Goal: Task Accomplishment & Management: Manage account settings

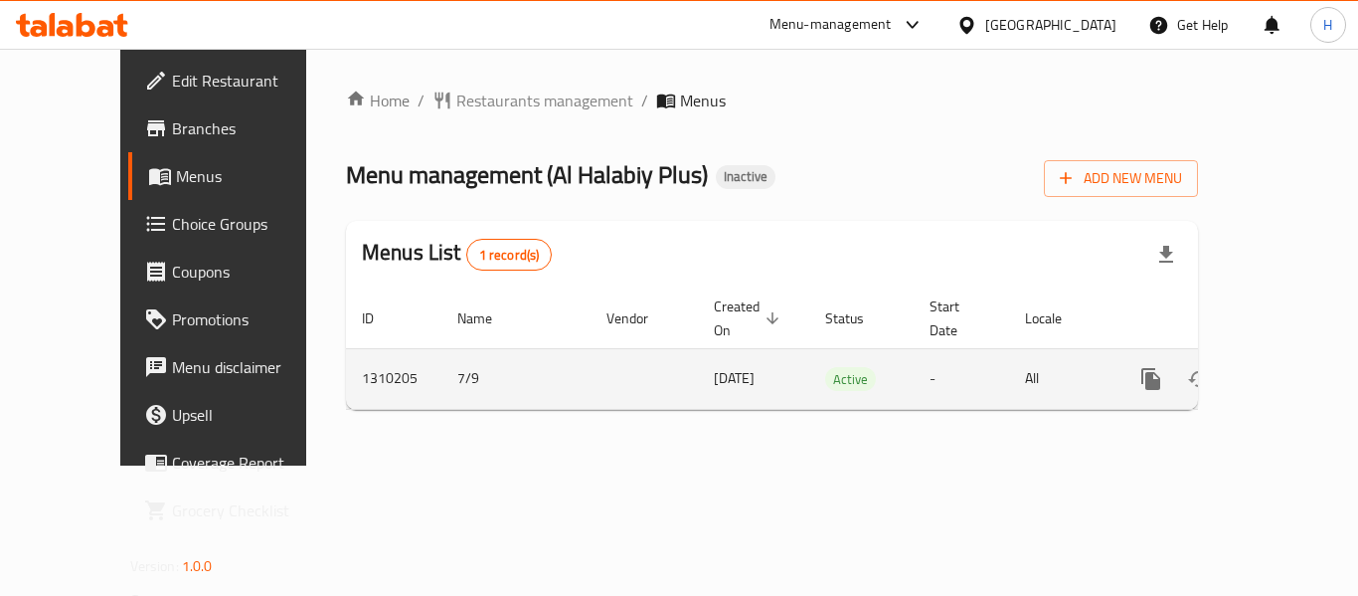
click at [1298, 355] on div "enhanced table" at bounding box center [1223, 379] width 191 height 48
click at [1289, 355] on link "enhanced table" at bounding box center [1295, 379] width 48 height 48
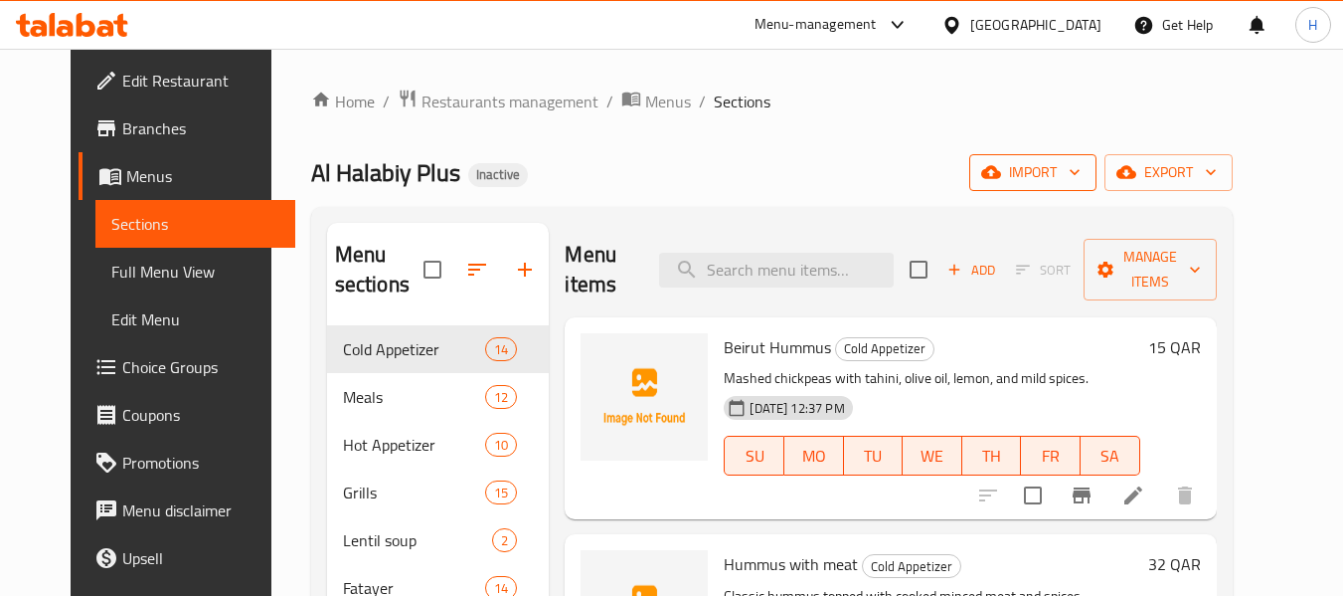
click at [1001, 179] on icon "button" at bounding box center [991, 172] width 20 height 13
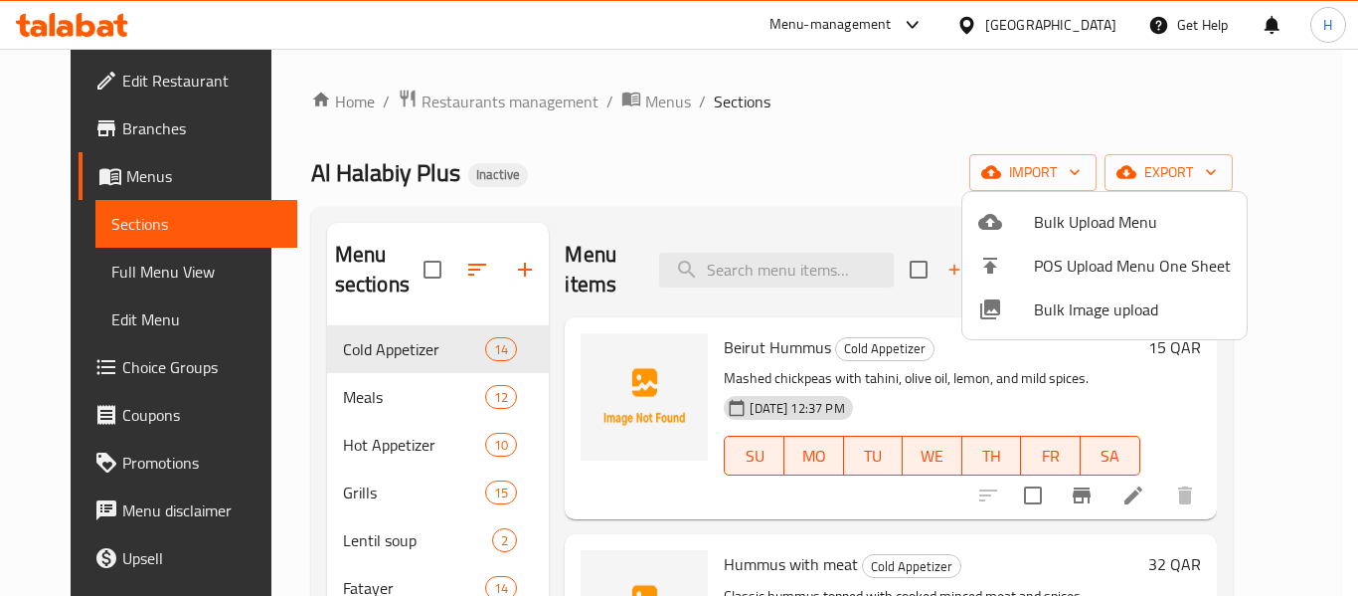
click at [1065, 309] on span "Bulk Image upload" at bounding box center [1132, 309] width 197 height 24
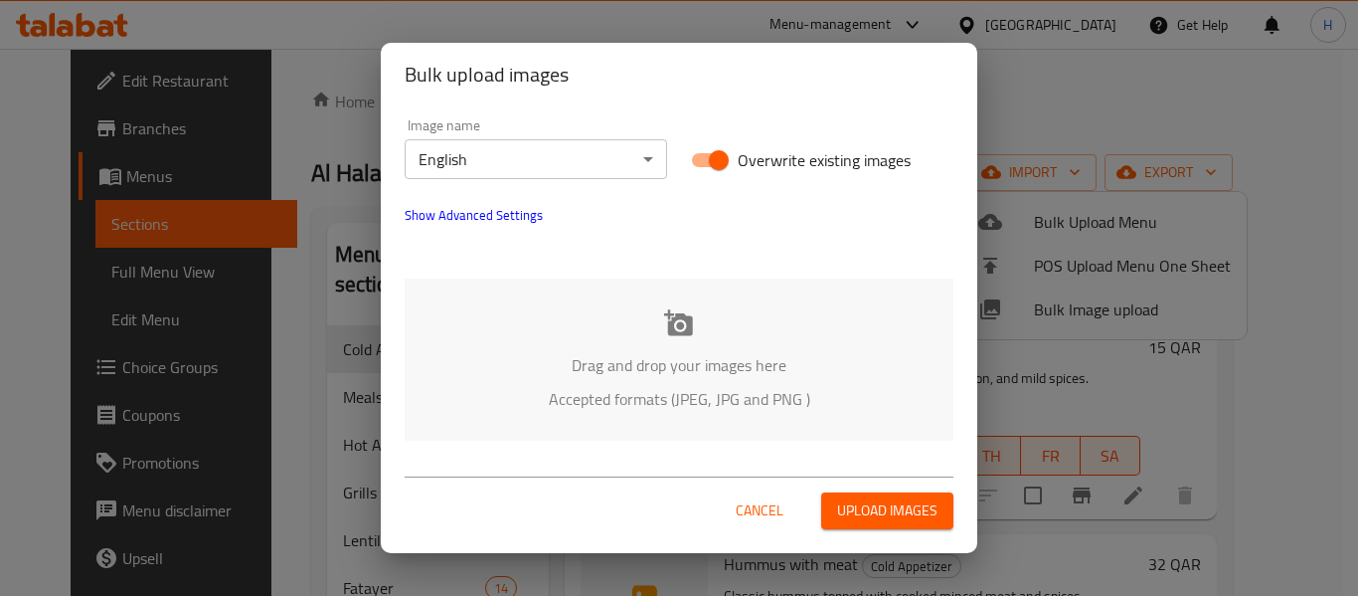
click at [508, 385] on div "Drag and drop your images here Accepted formats (JPEG, JPG and PNG )" at bounding box center [679, 359] width 549 height 162
click at [574, 353] on p "Drag and drop your images here" at bounding box center [679, 365] width 489 height 24
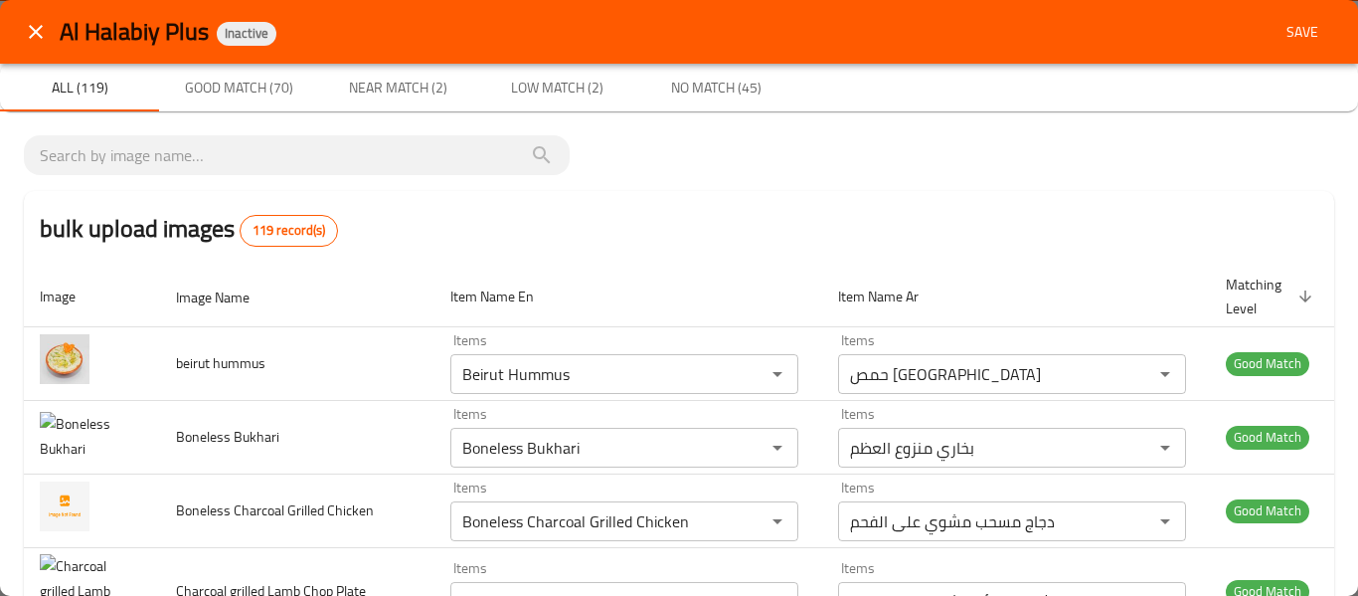
click at [27, 34] on icon "close" at bounding box center [36, 32] width 24 height 24
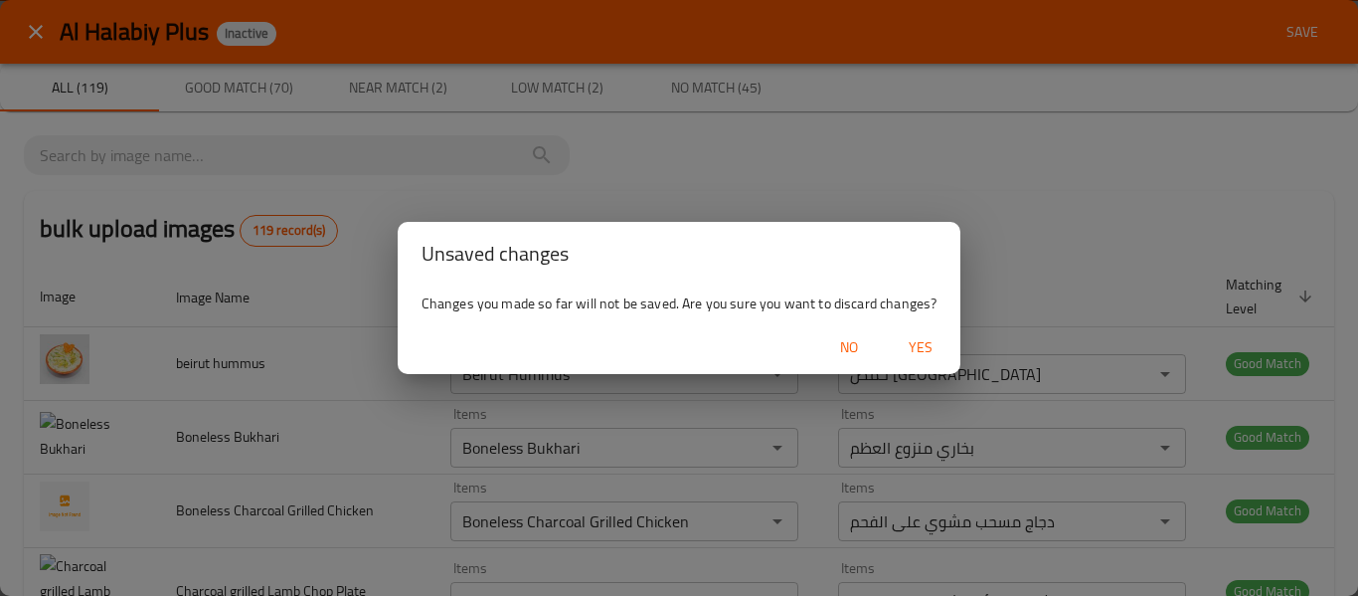
click at [902, 348] on span "Yes" at bounding box center [921, 347] width 48 height 25
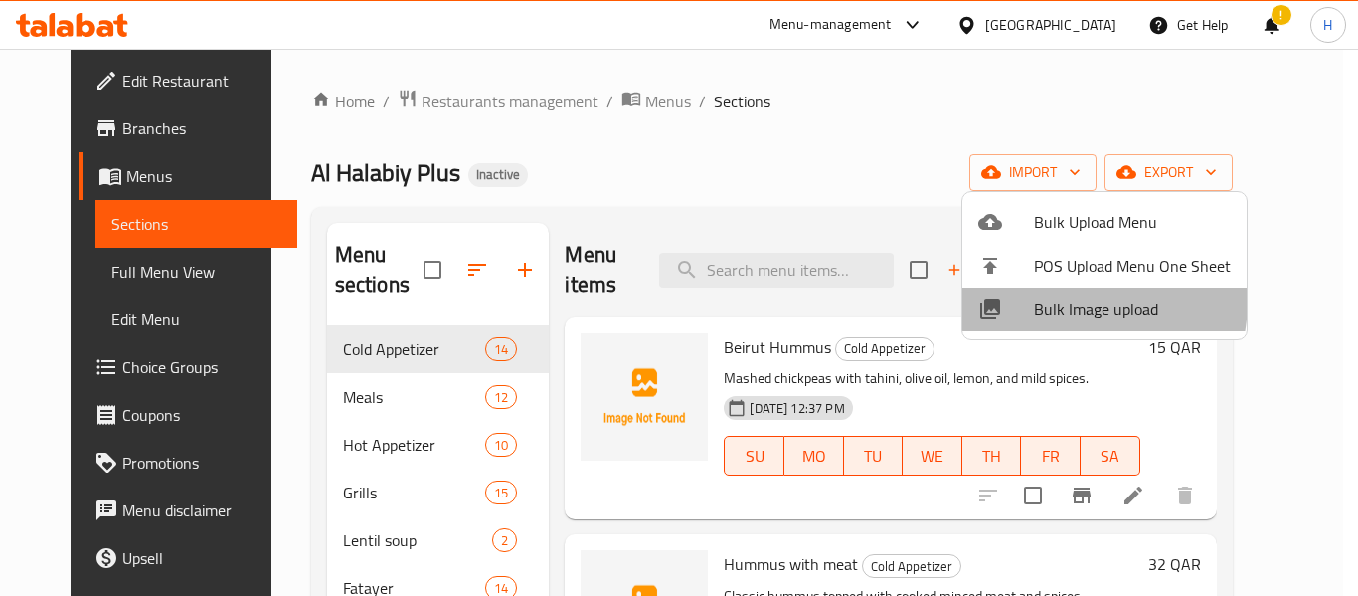
click at [1050, 299] on span "Bulk Image upload" at bounding box center [1132, 309] width 197 height 24
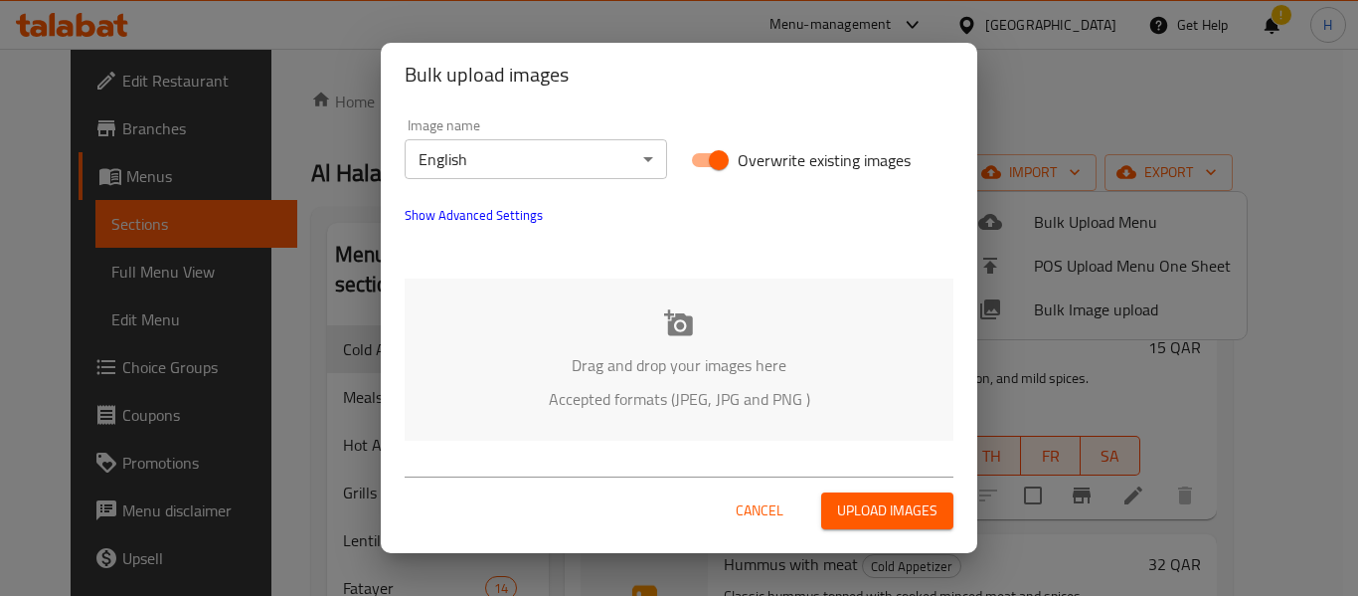
click at [649, 323] on div "Drag and drop your images here Accepted formats (JPEG, JPG and PNG )" at bounding box center [679, 359] width 549 height 162
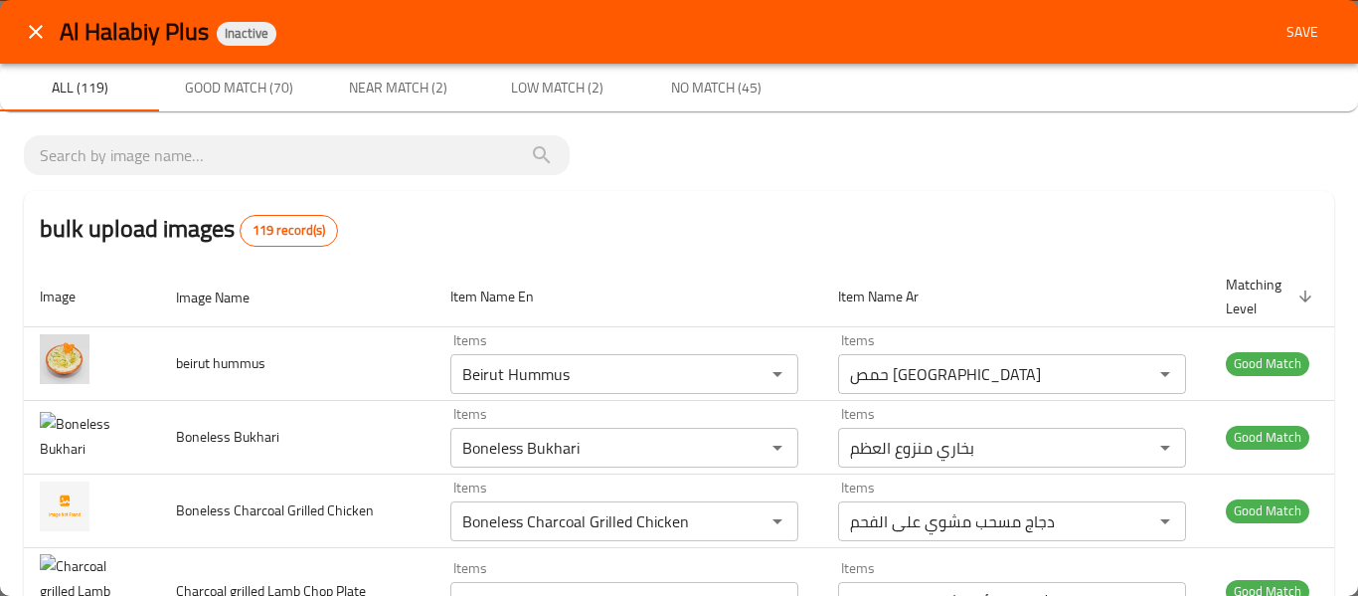
click at [28, 32] on icon "close" at bounding box center [36, 32] width 24 height 24
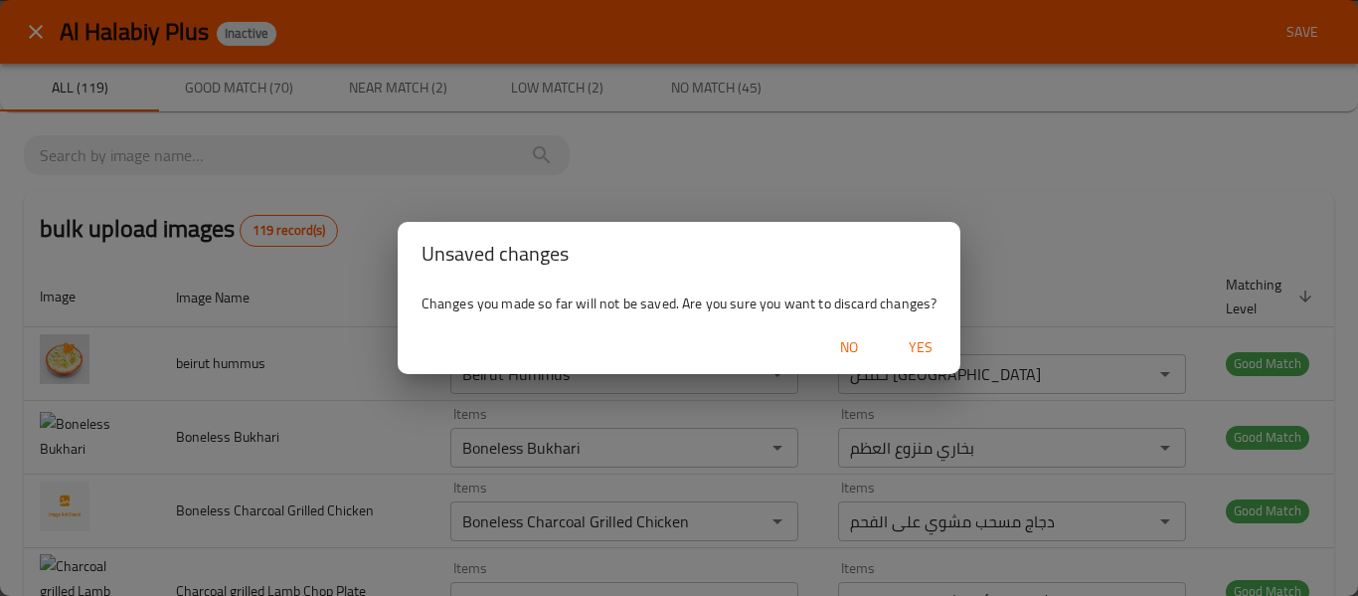
click at [928, 351] on span "Yes" at bounding box center [921, 347] width 48 height 25
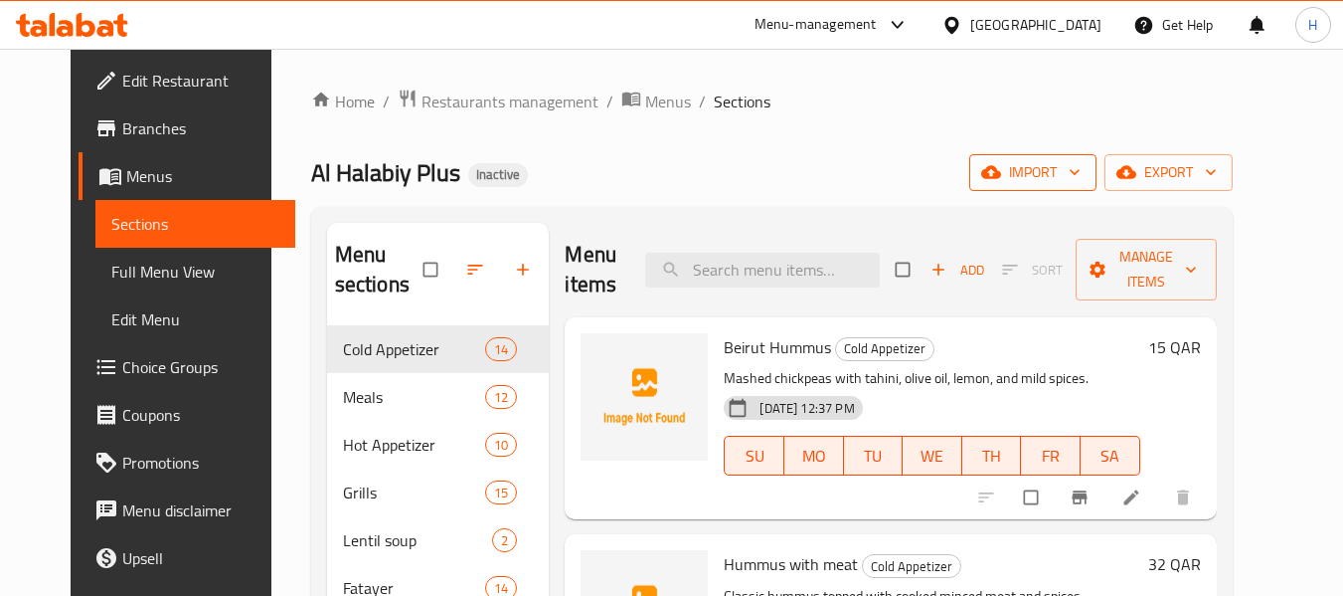
click at [1042, 185] on button "import" at bounding box center [1033, 172] width 127 height 37
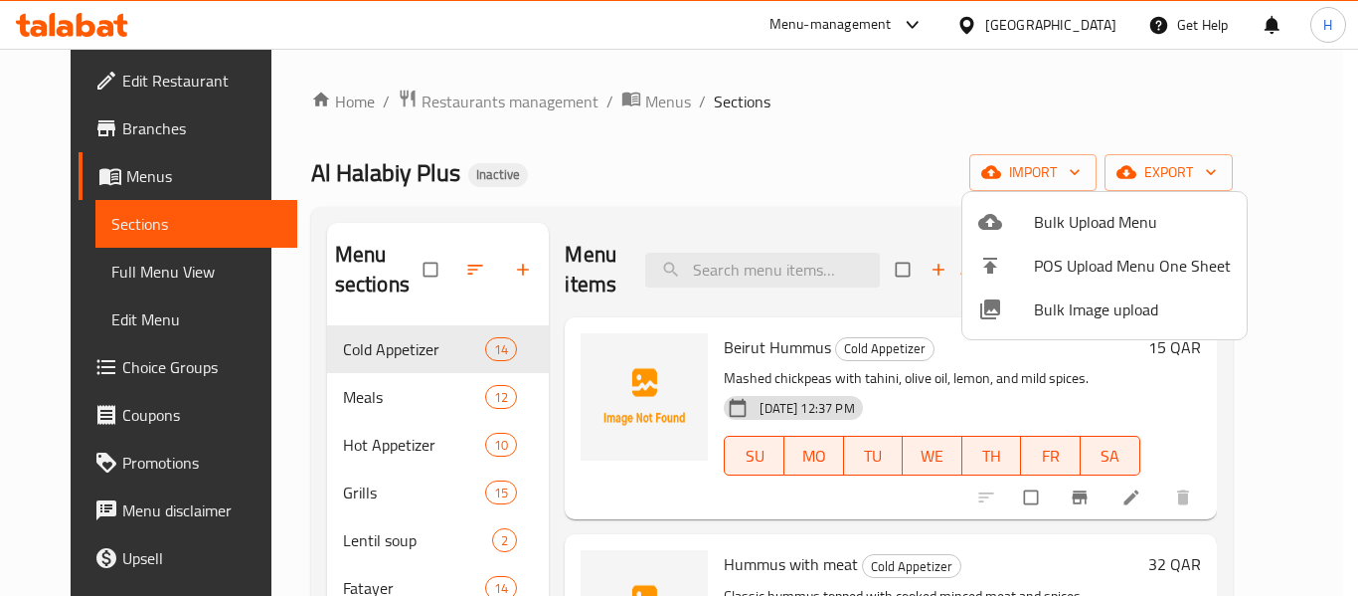
click at [1063, 308] on span "Bulk Image upload" at bounding box center [1132, 309] width 197 height 24
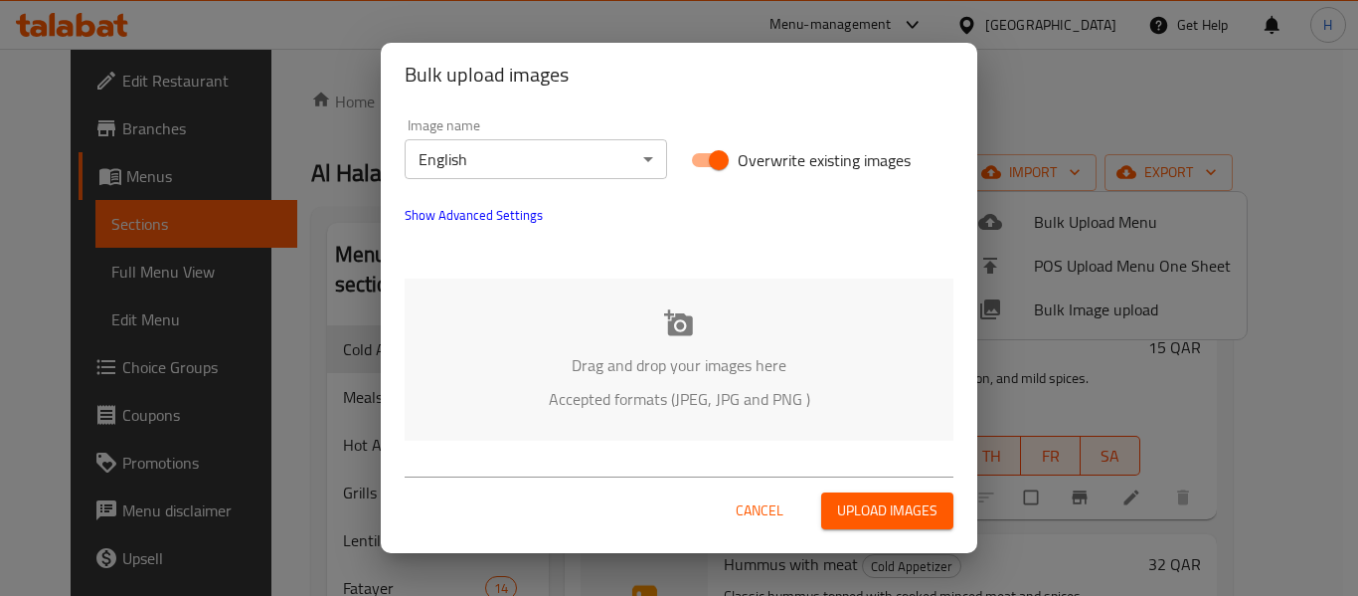
click at [633, 365] on p "Drag and drop your images here" at bounding box center [679, 365] width 489 height 24
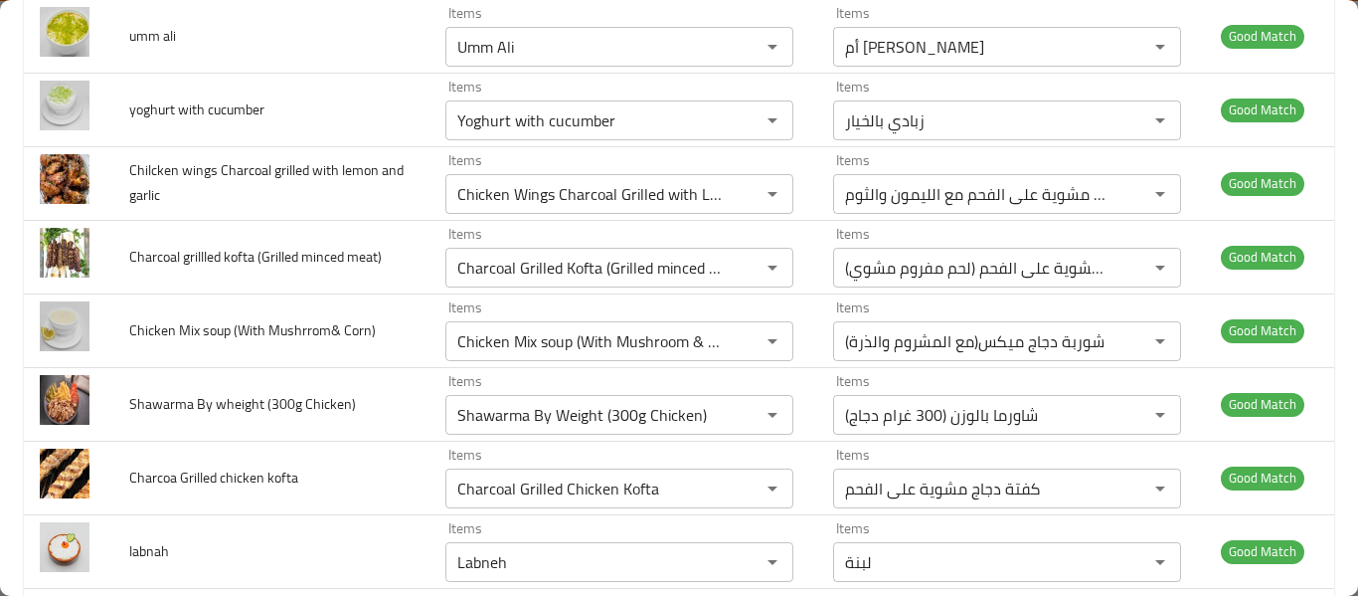
scroll to position [5611, 0]
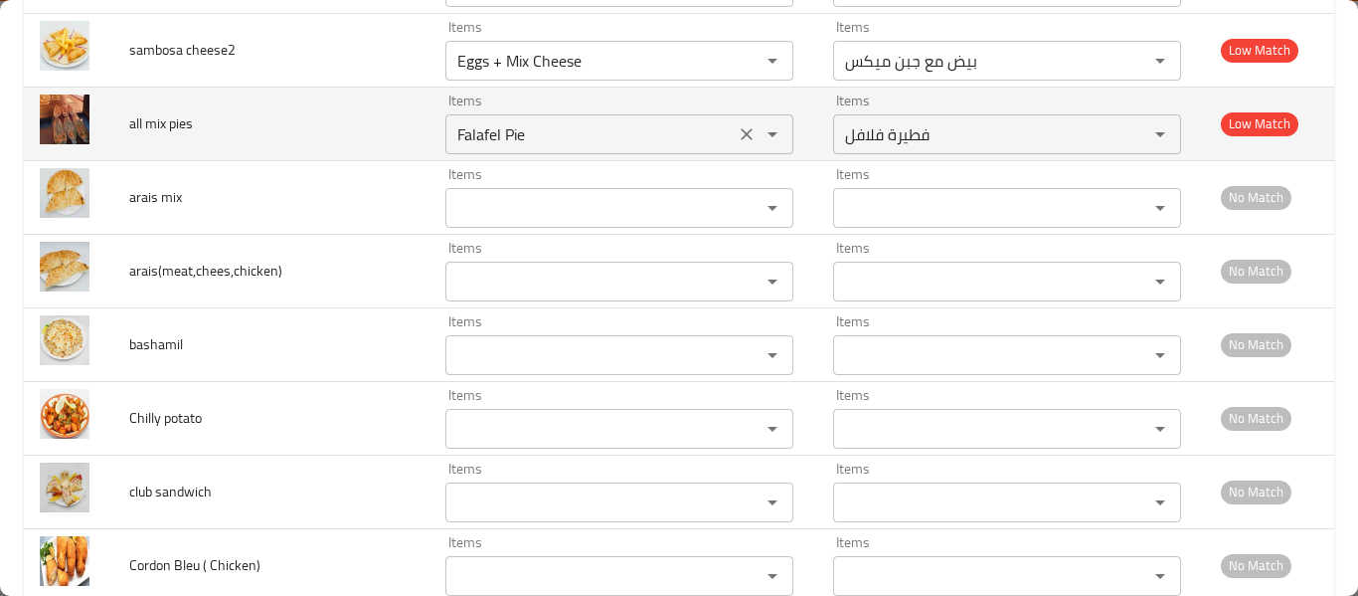
click at [733, 141] on div "enhanced table" at bounding box center [759, 134] width 52 height 28
click at [737, 138] on icon "Clear" at bounding box center [747, 134] width 20 height 20
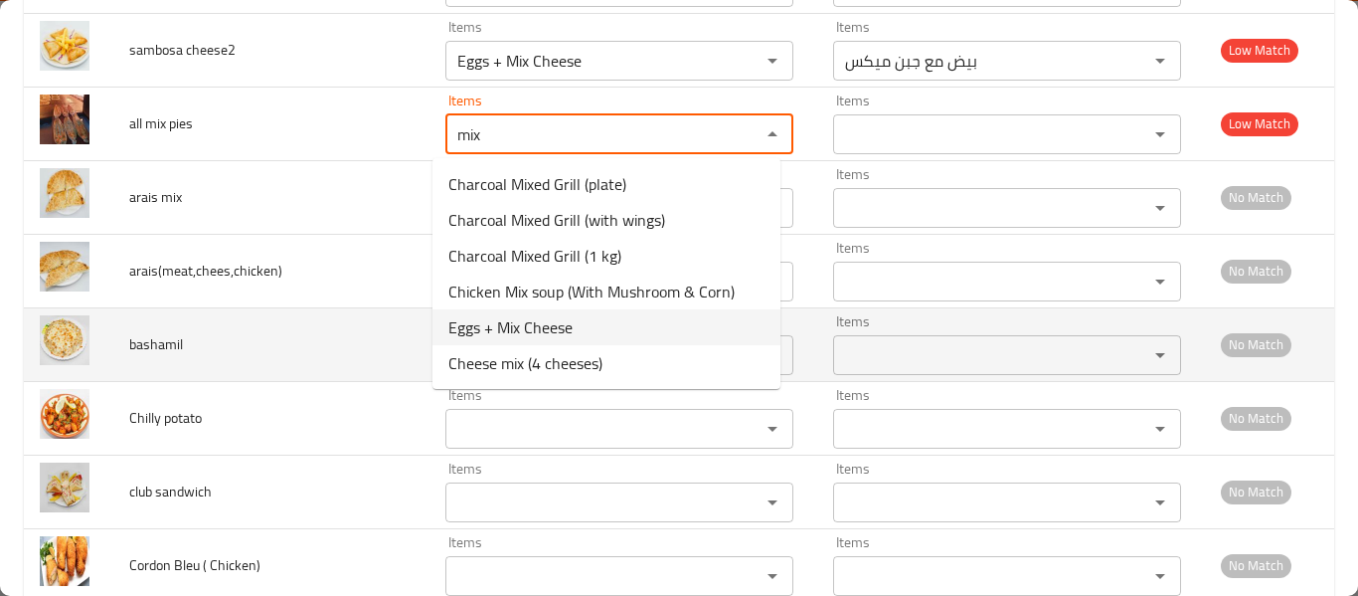
type pies "mix"
click at [237, 353] on td "bashamil" at bounding box center [271, 344] width 316 height 74
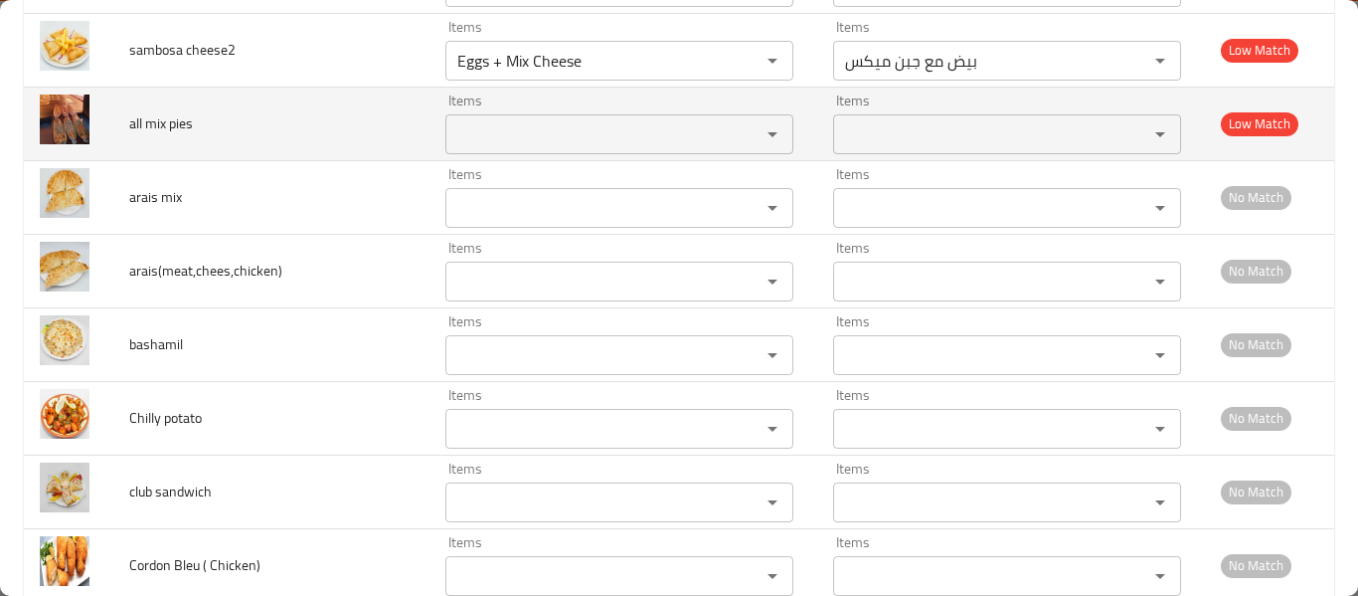
click at [541, 131] on pies "Items" at bounding box center [589, 134] width 277 height 28
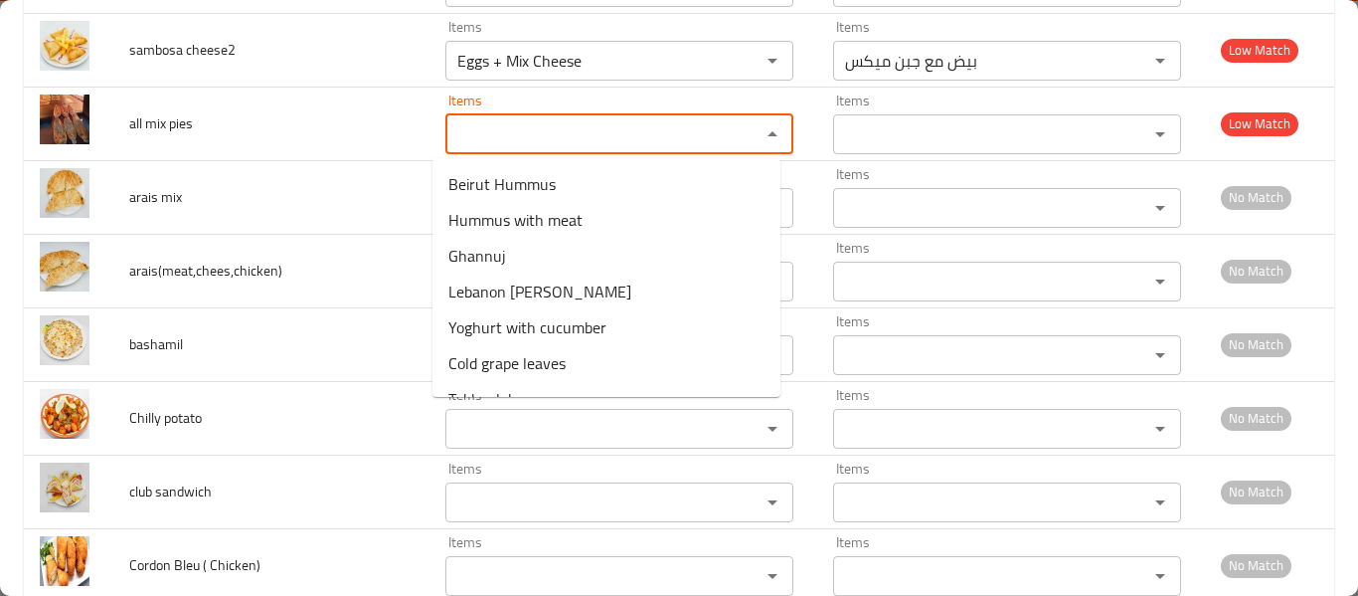
type pies "o"
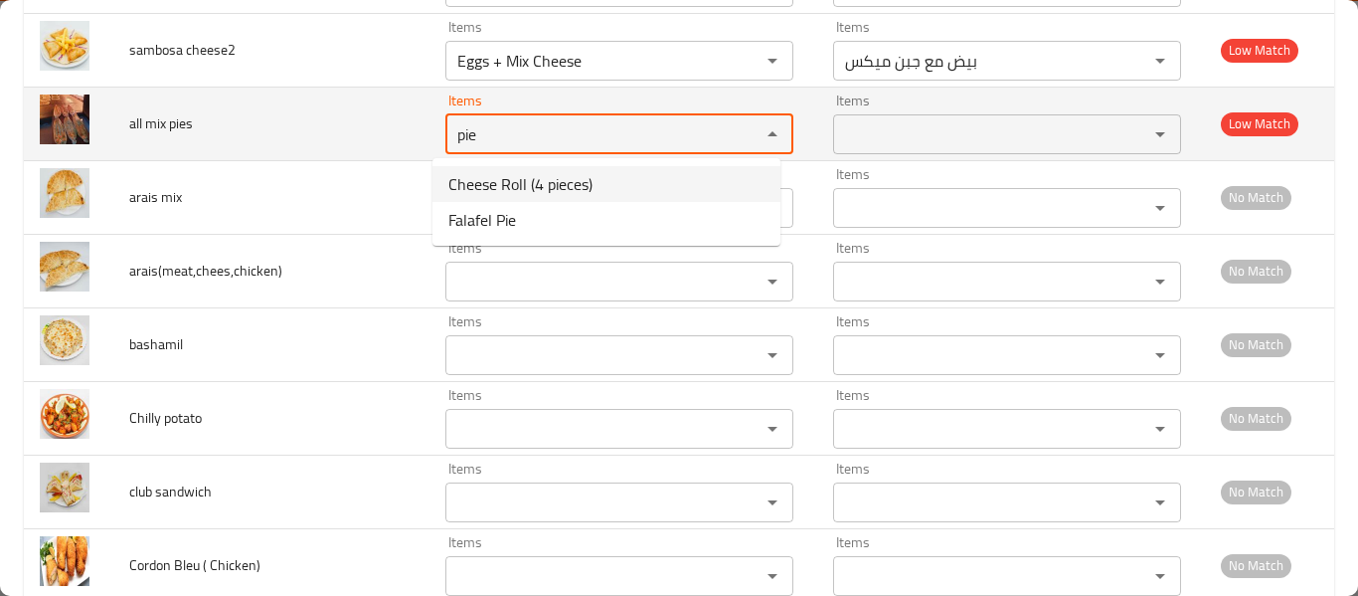
type pies "pie"
click at [137, 115] on span "all mix pies" at bounding box center [161, 123] width 64 height 26
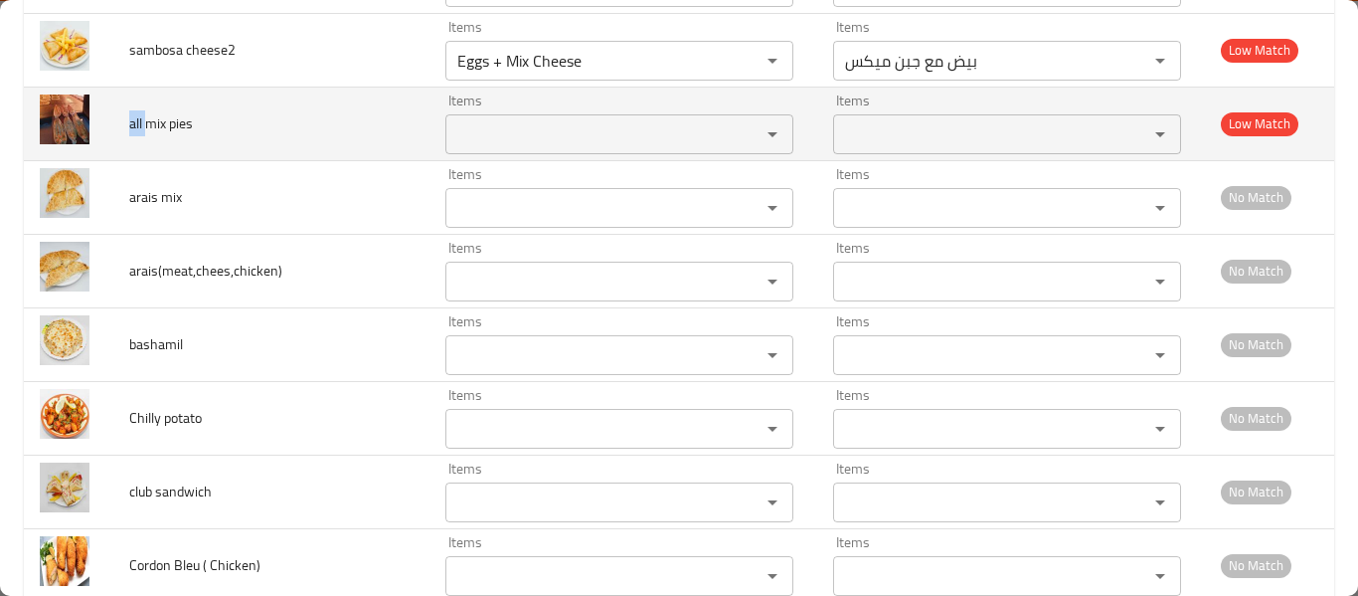
click at [137, 115] on span "all mix pies" at bounding box center [161, 123] width 64 height 26
copy span "all mix pies"
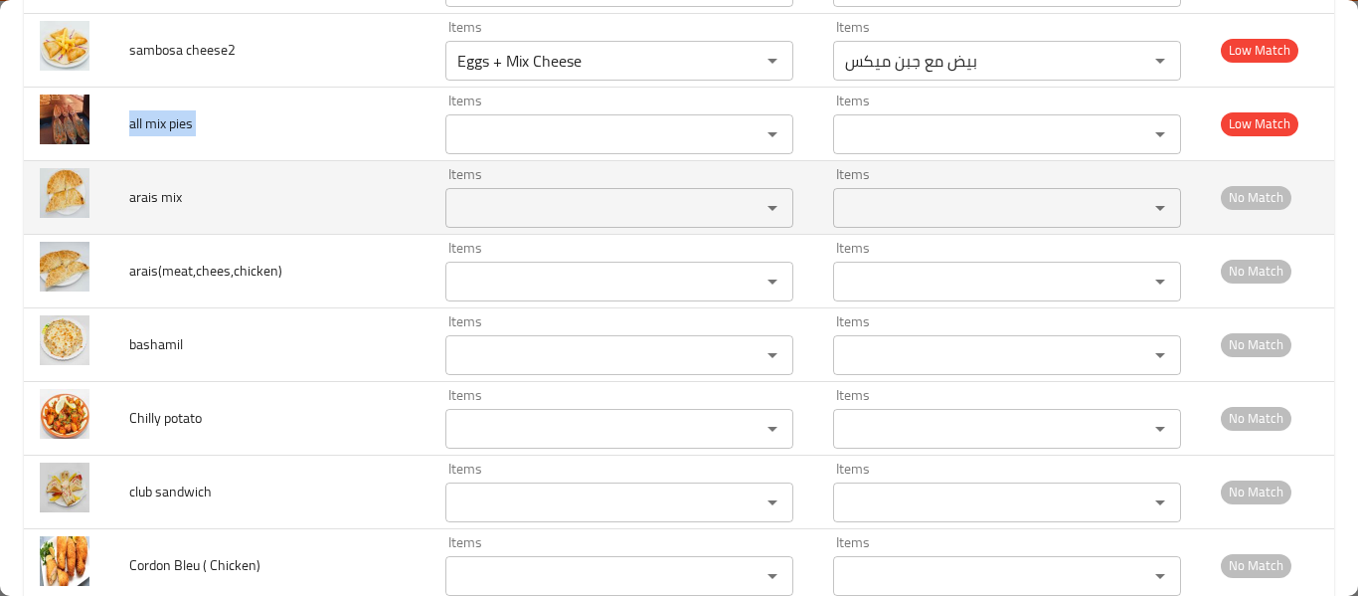
click at [521, 192] on div "Items" at bounding box center [619, 208] width 348 height 40
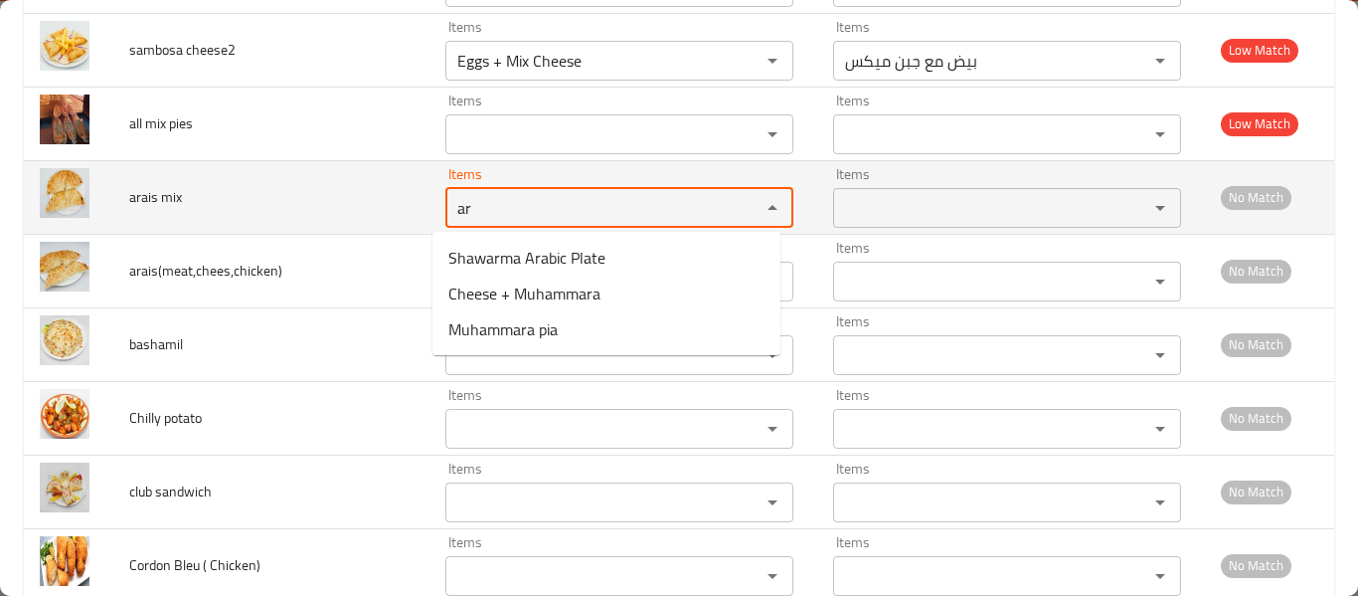
type mix "a"
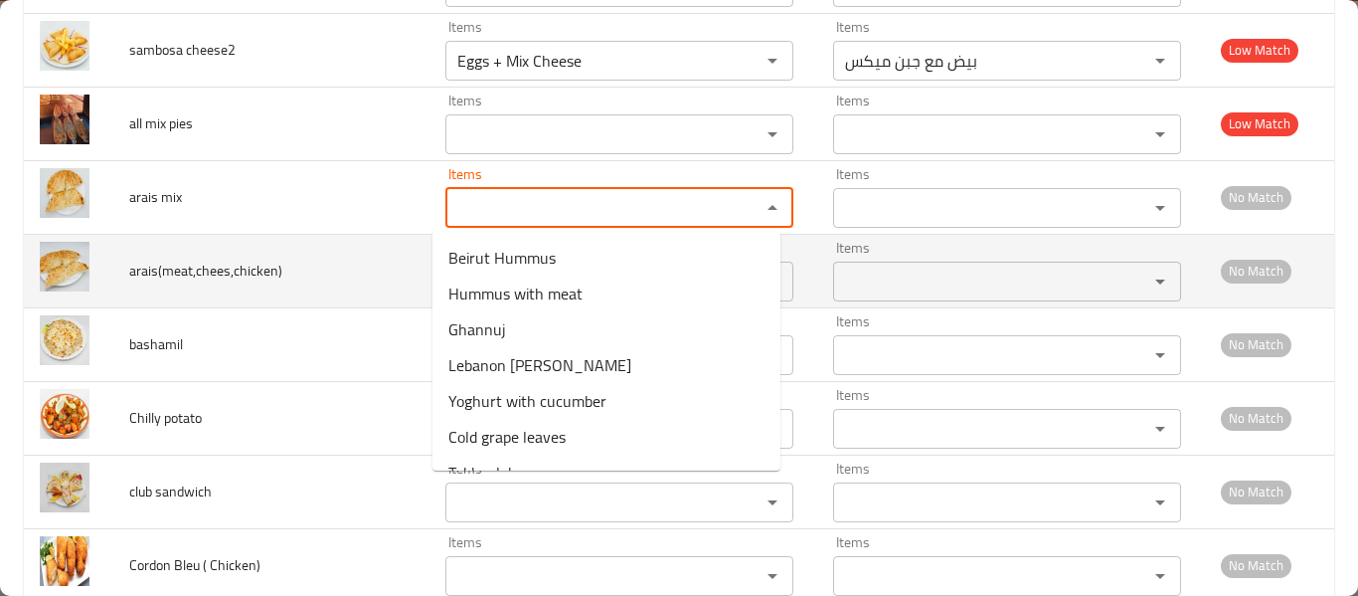
click at [223, 284] on td "arais(meat,chees,chicken)" at bounding box center [271, 271] width 316 height 74
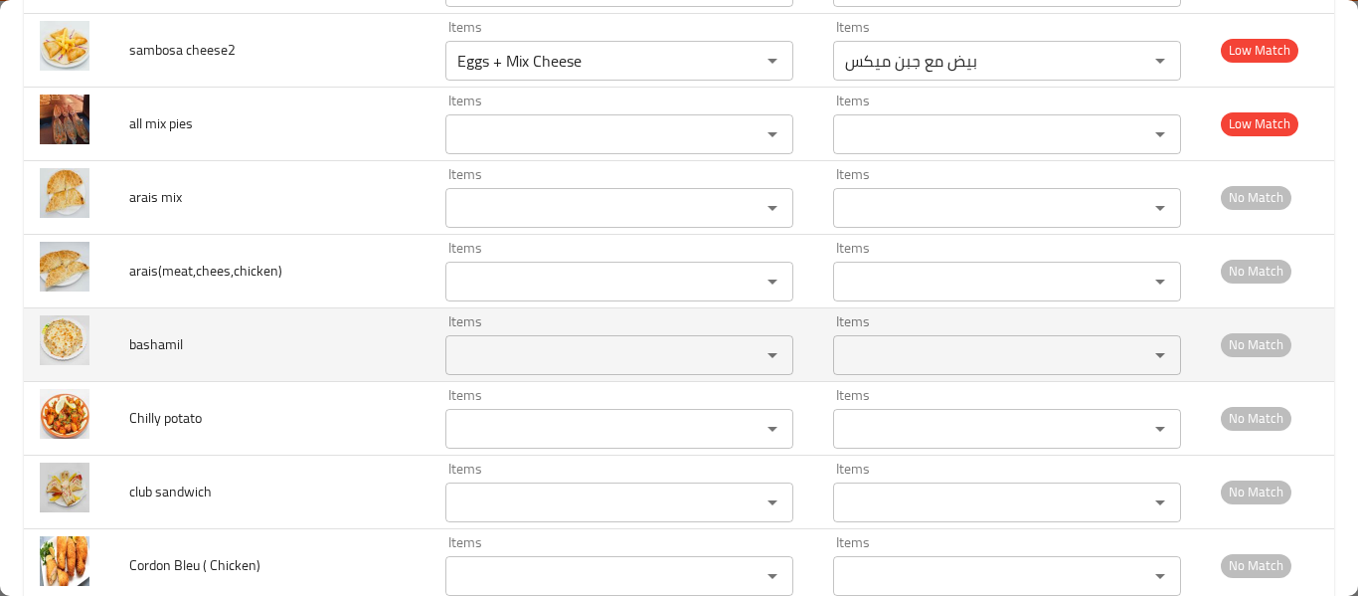
click at [565, 341] on input "Items" at bounding box center [589, 355] width 277 height 28
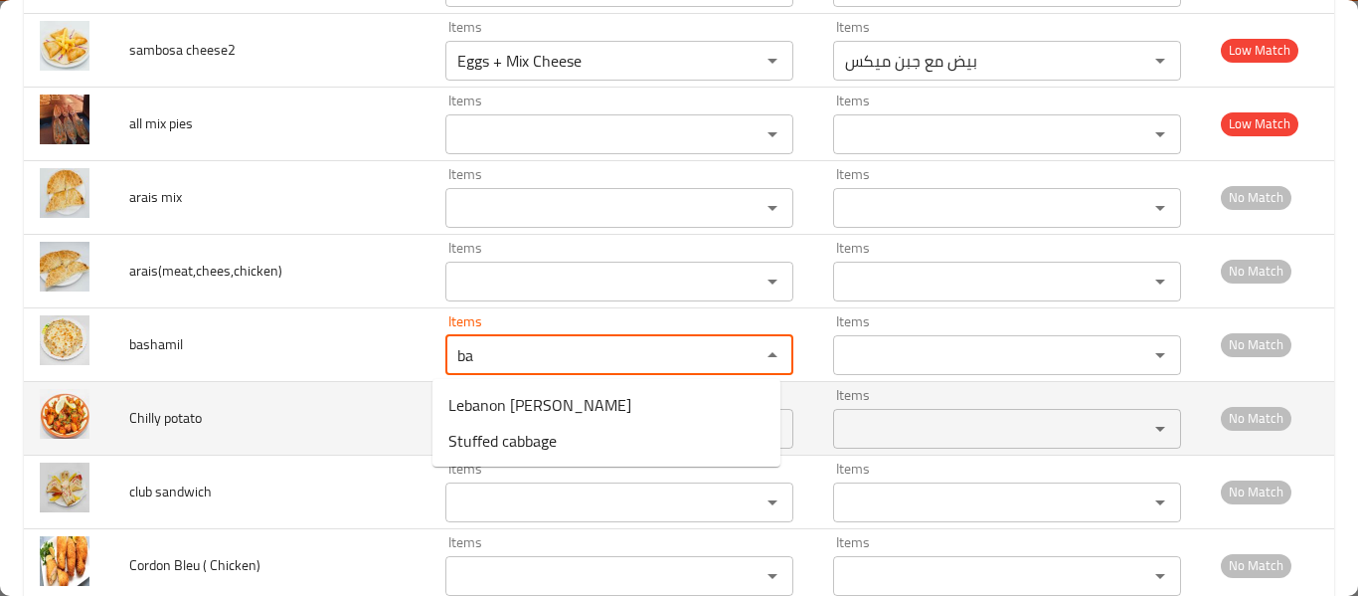
type input "ba"
click at [223, 452] on td "Chilly potato" at bounding box center [271, 418] width 316 height 74
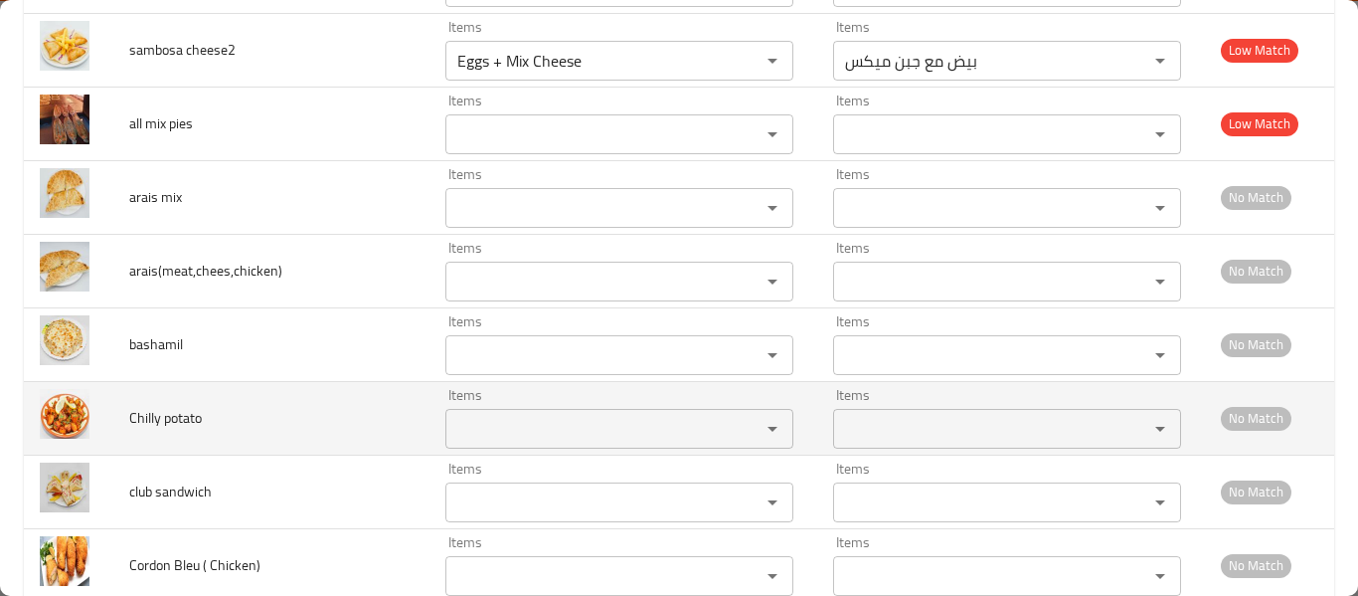
click at [468, 422] on potato "Items" at bounding box center [589, 429] width 277 height 28
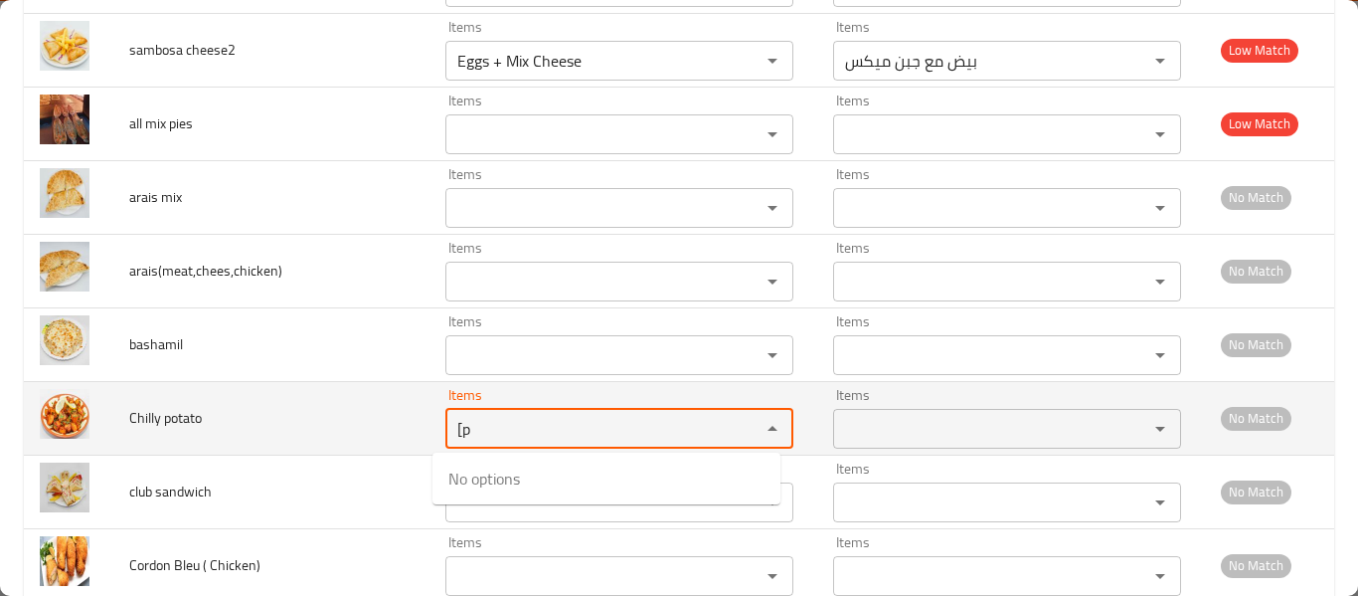
type potato "["
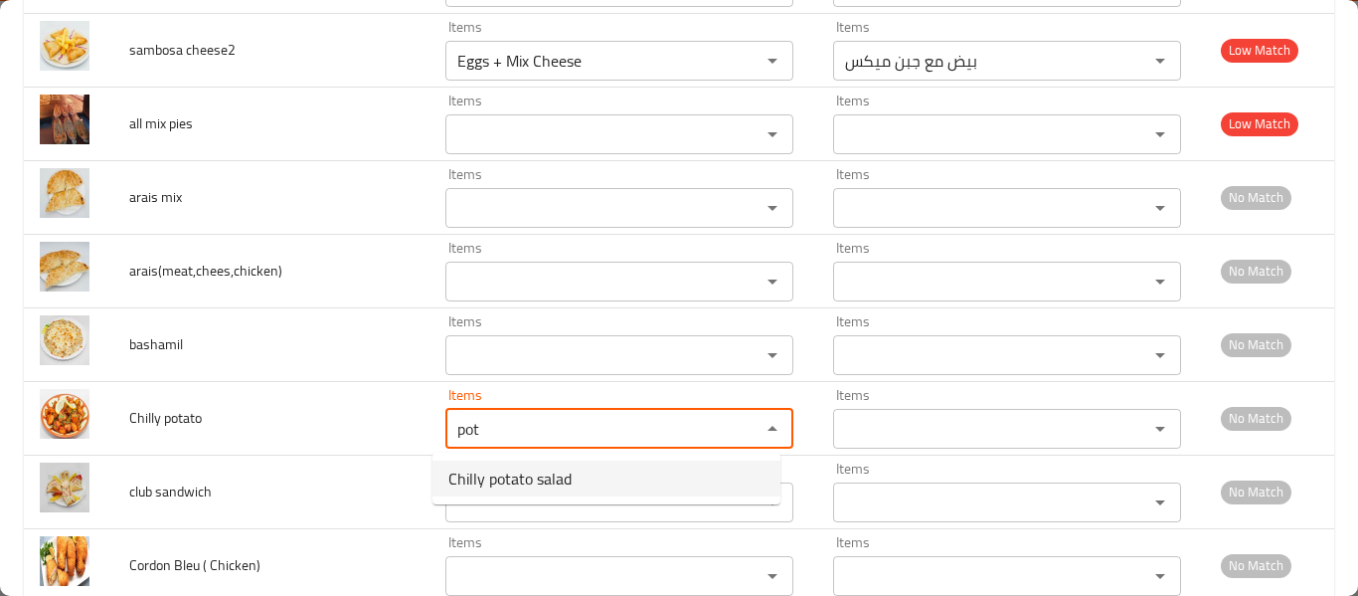
click at [517, 480] on span "Chilly potato salad" at bounding box center [509, 478] width 123 height 24
type potato "Chilly potato salad"
type potato-ar "سلطة البطاطا [PERSON_NAME]"
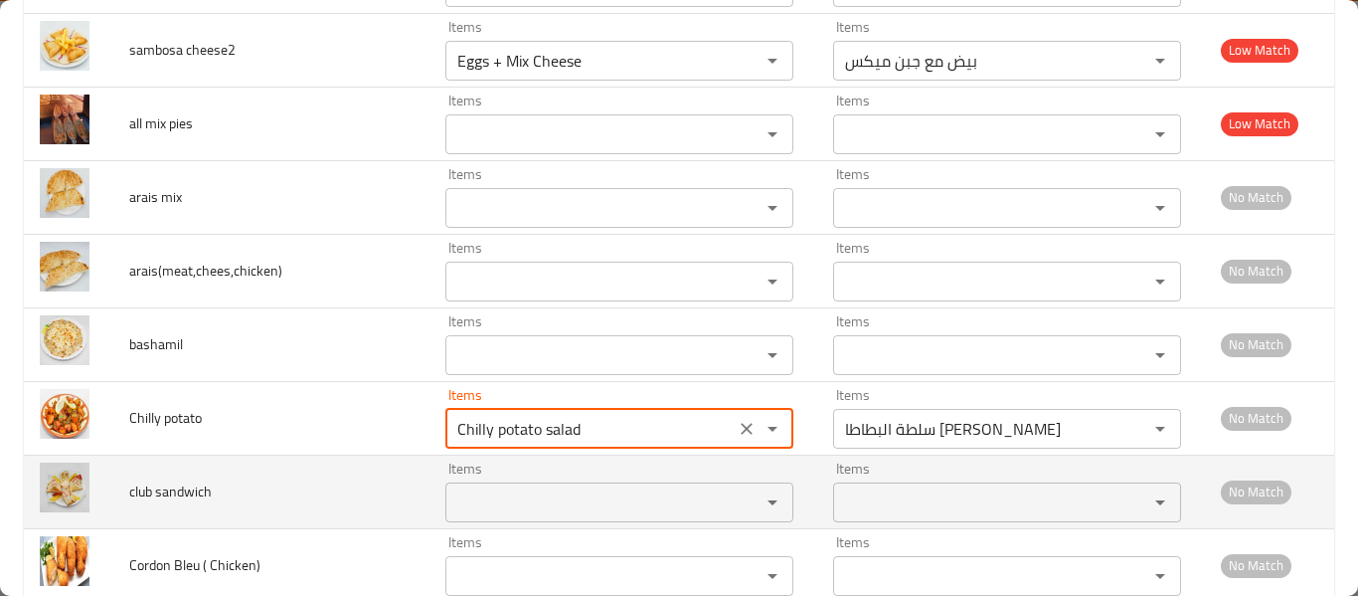
type potato "Chilly potato salad"
click at [513, 500] on sandwich "Items" at bounding box center [589, 502] width 277 height 28
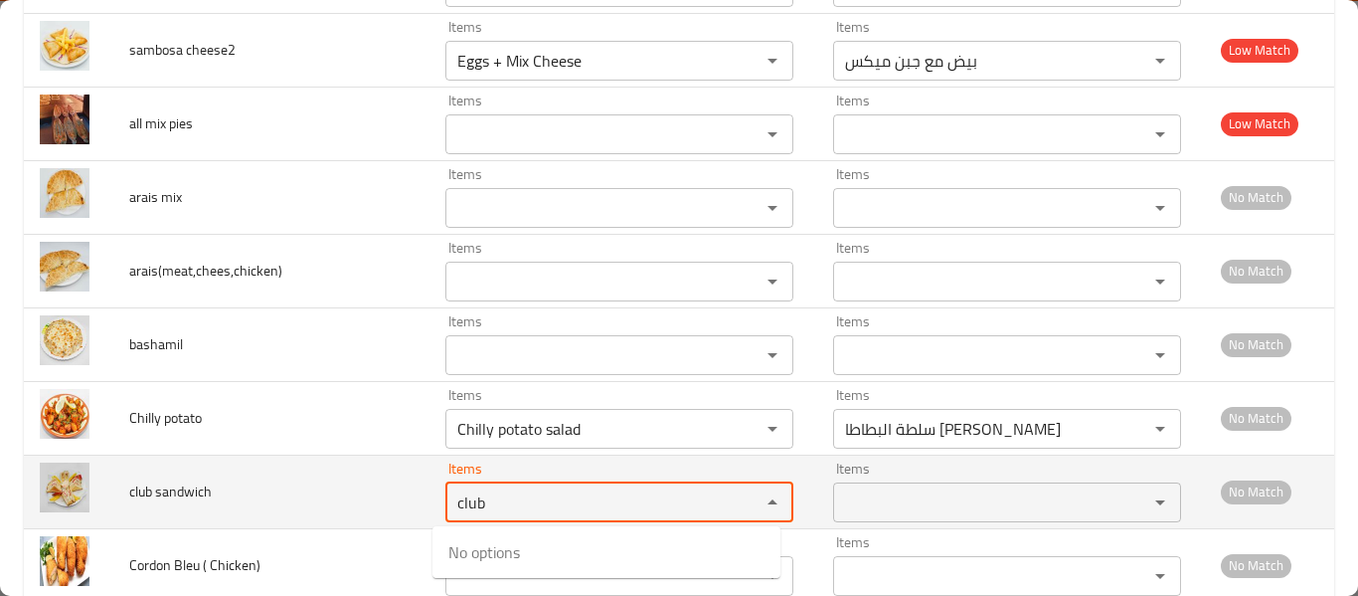
type sandwich "club"
click at [180, 489] on span "club sandwich" at bounding box center [170, 491] width 83 height 26
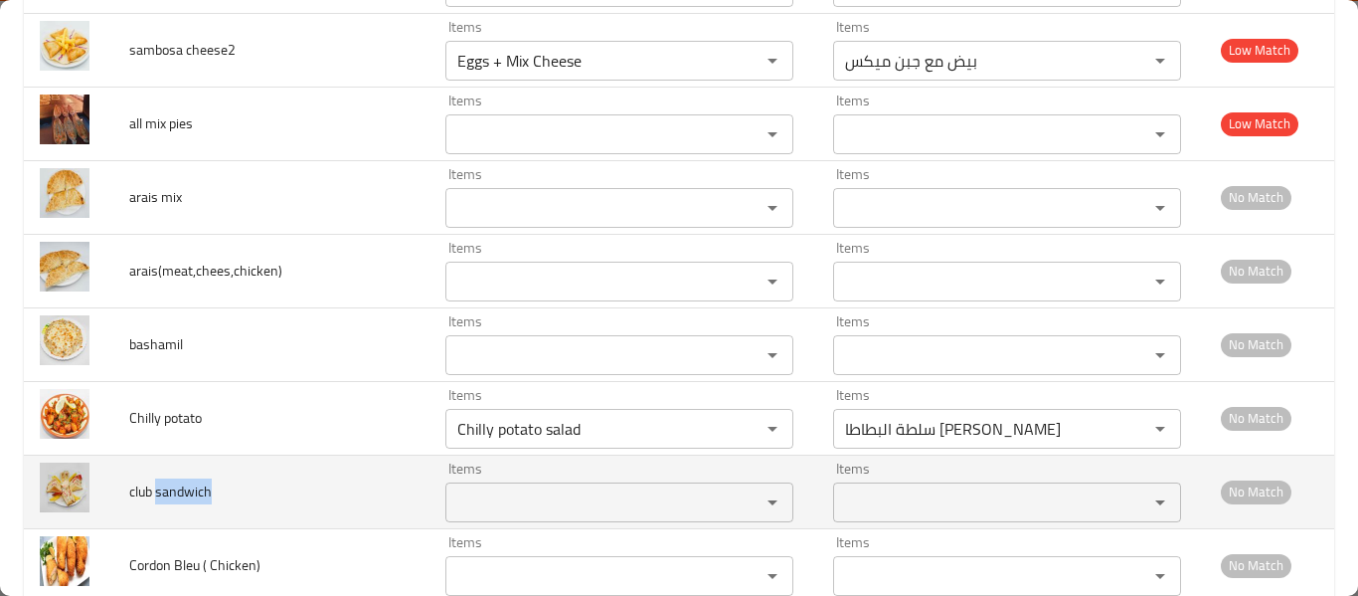
click at [180, 490] on span "club sandwich" at bounding box center [170, 491] width 83 height 26
copy span "club sandwich"
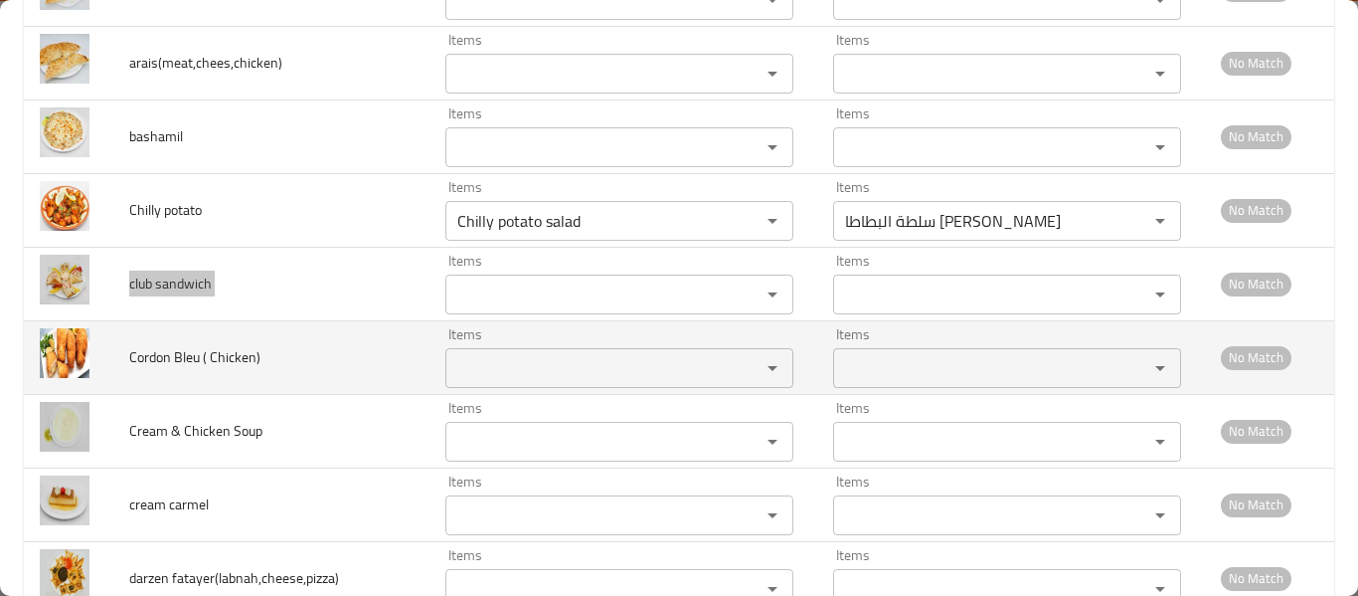
scroll to position [5876, 0]
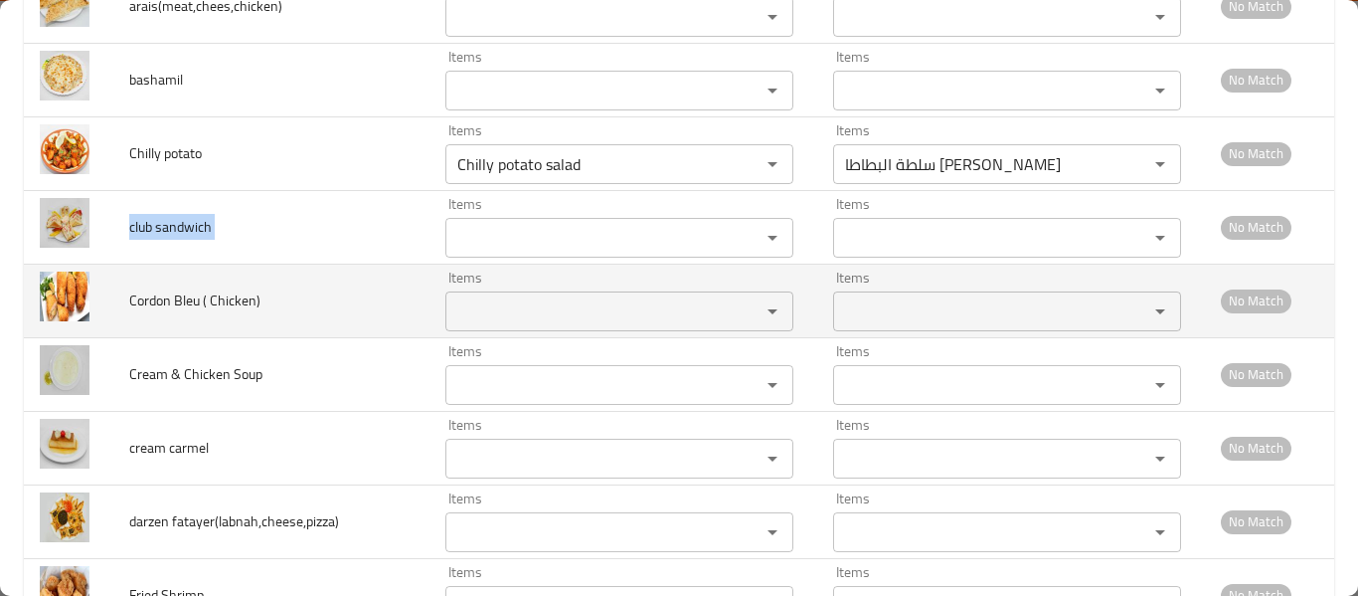
click at [562, 315] on Chicken\) "Items" at bounding box center [589, 311] width 277 height 28
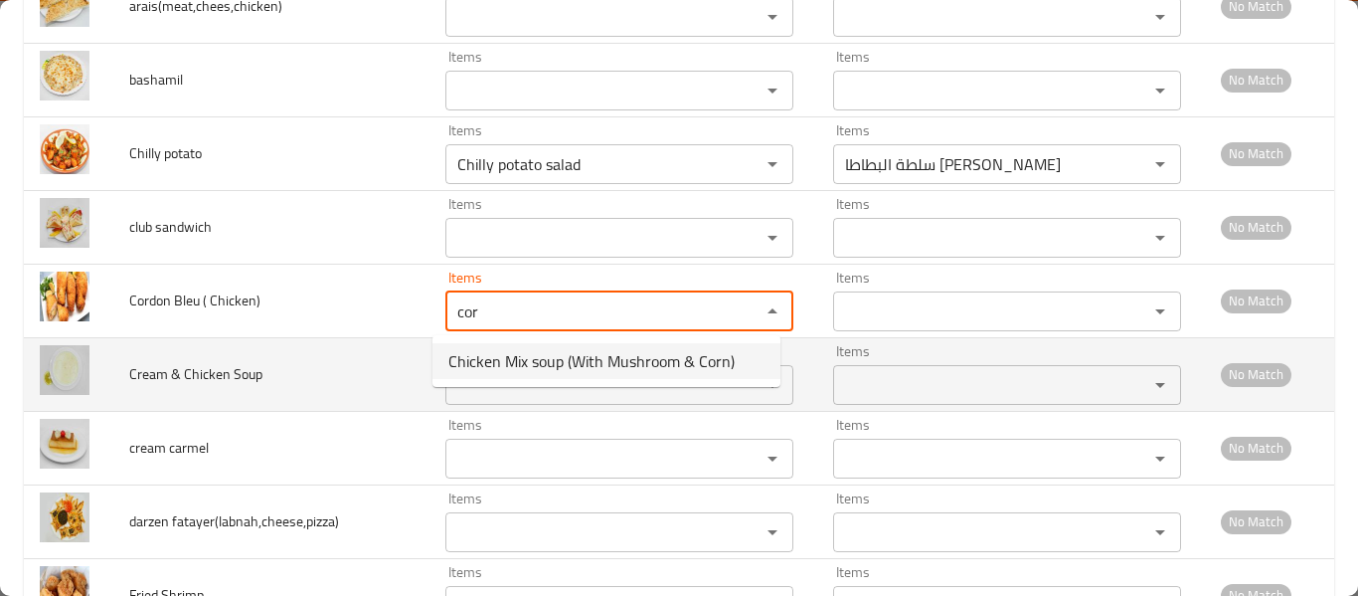
type Chicken\) "cor"
click at [270, 382] on td "Cream & Chicken Soup" at bounding box center [271, 374] width 316 height 74
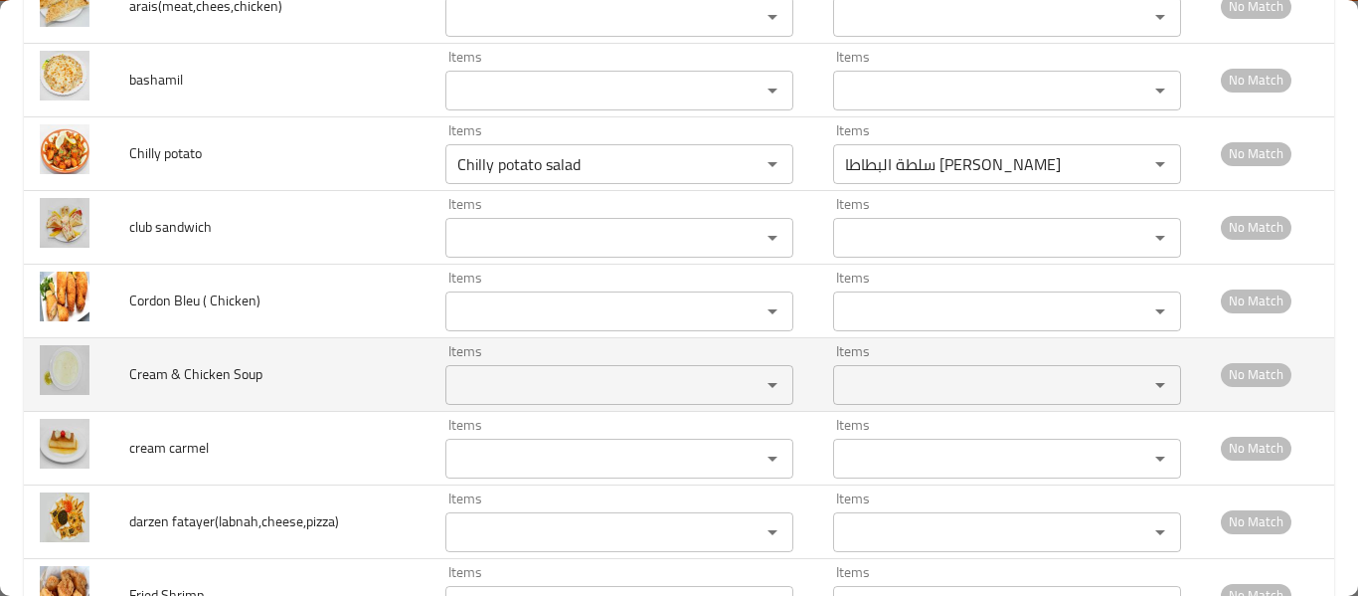
click at [488, 371] on Soup "Items" at bounding box center [589, 385] width 277 height 28
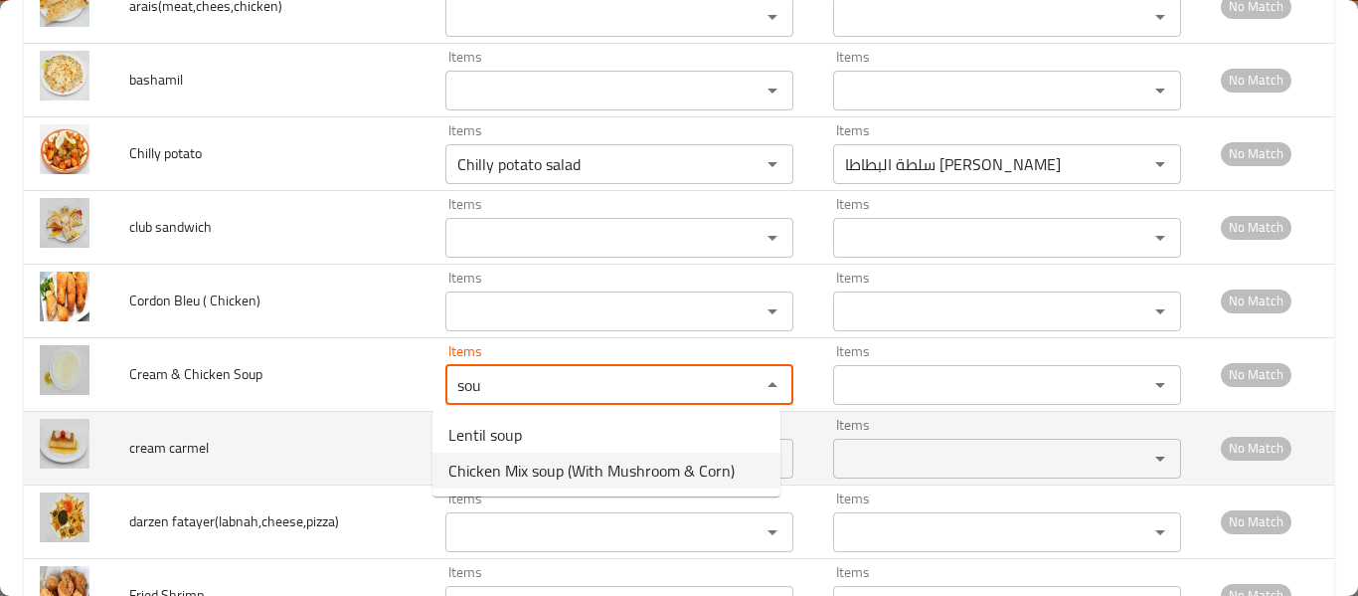
type Soup "sou"
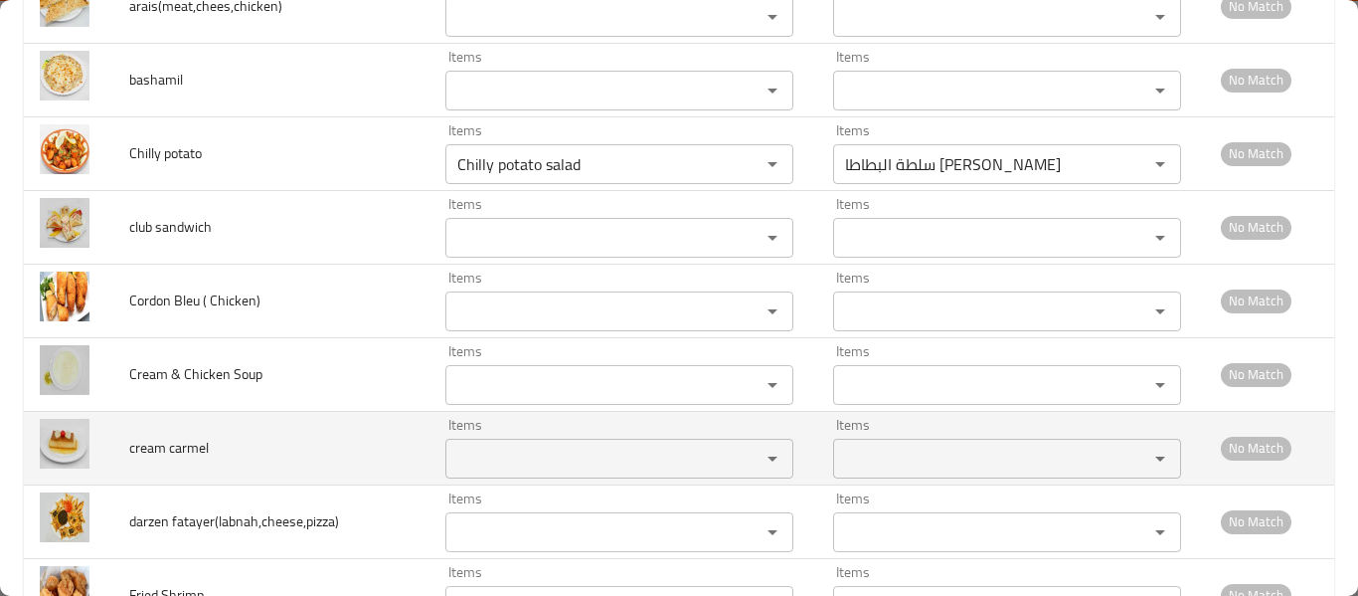
click at [244, 450] on td "cream carmel" at bounding box center [271, 448] width 316 height 74
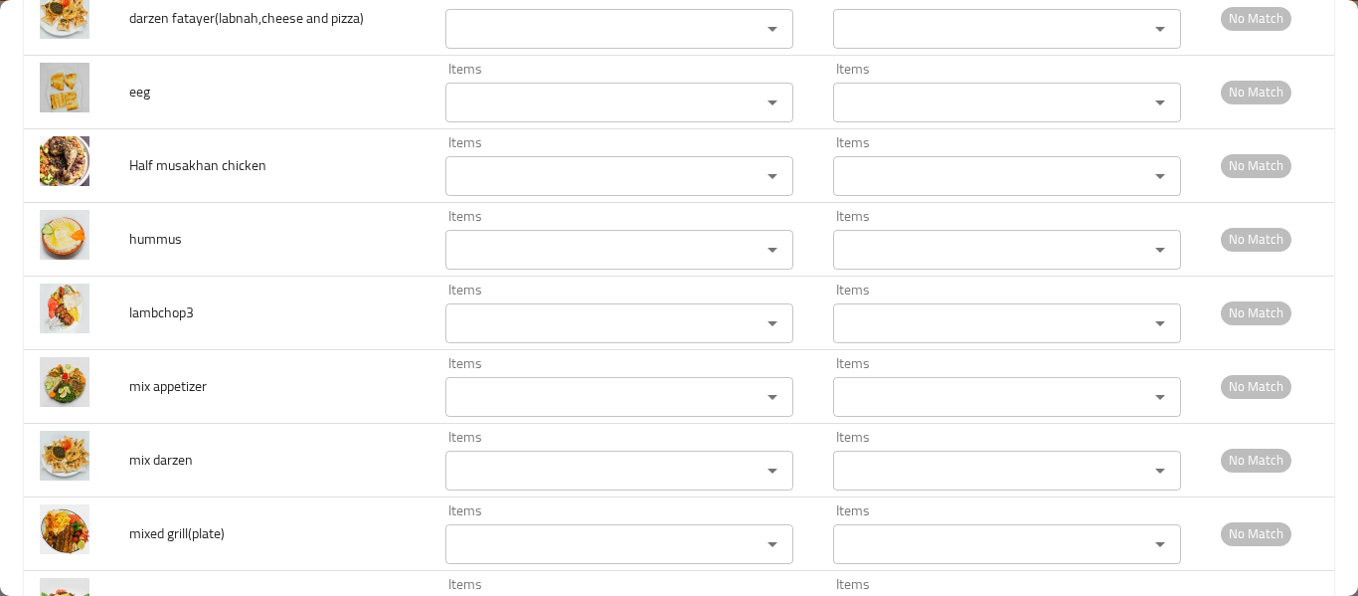
scroll to position [8528, 0]
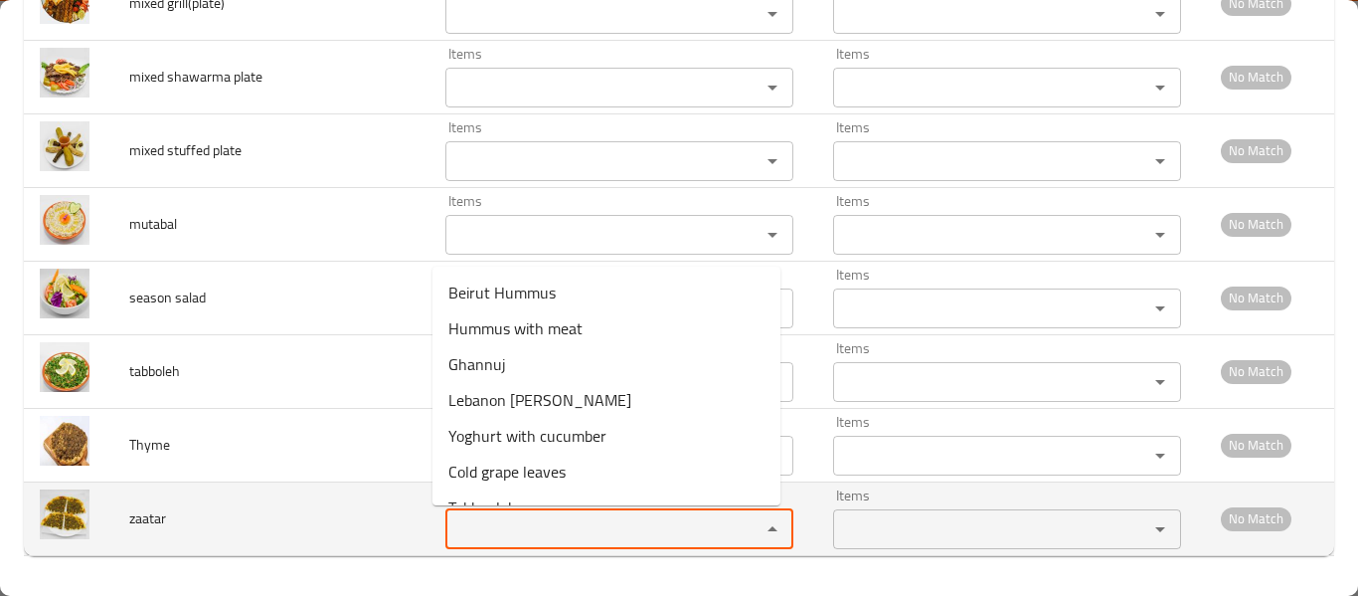
click at [502, 531] on input "Items" at bounding box center [589, 529] width 277 height 28
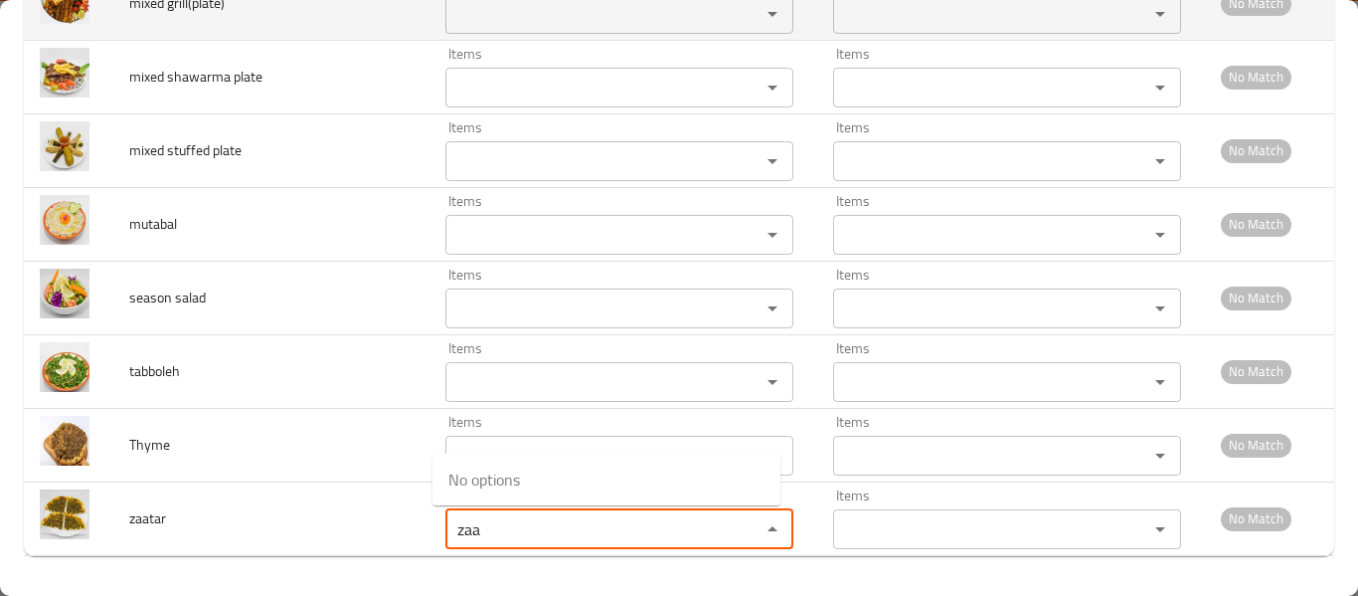
type input "zaa"
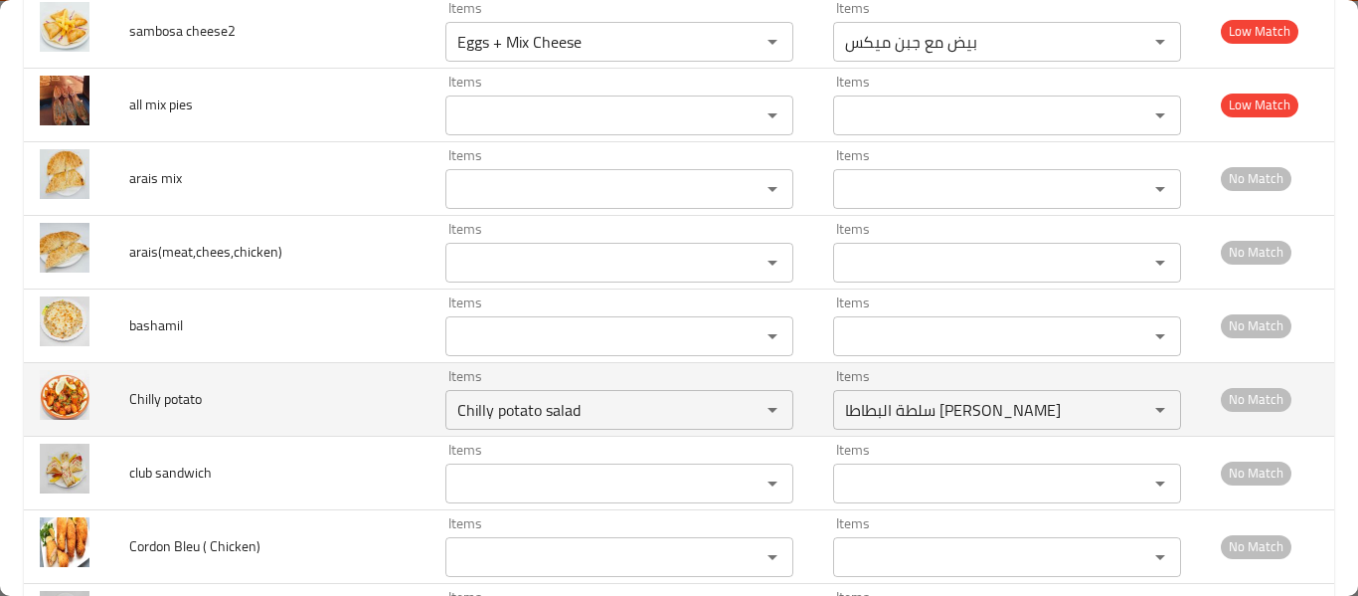
scroll to position [5611, 0]
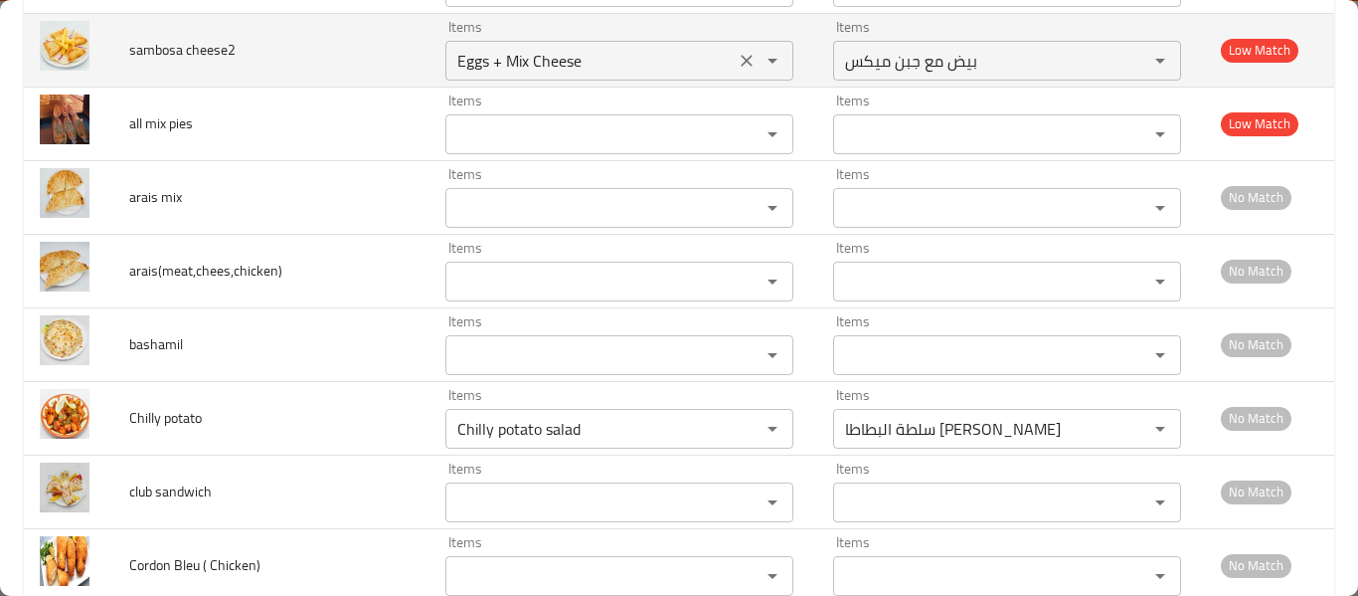
click at [737, 68] on icon "Clear" at bounding box center [747, 61] width 20 height 20
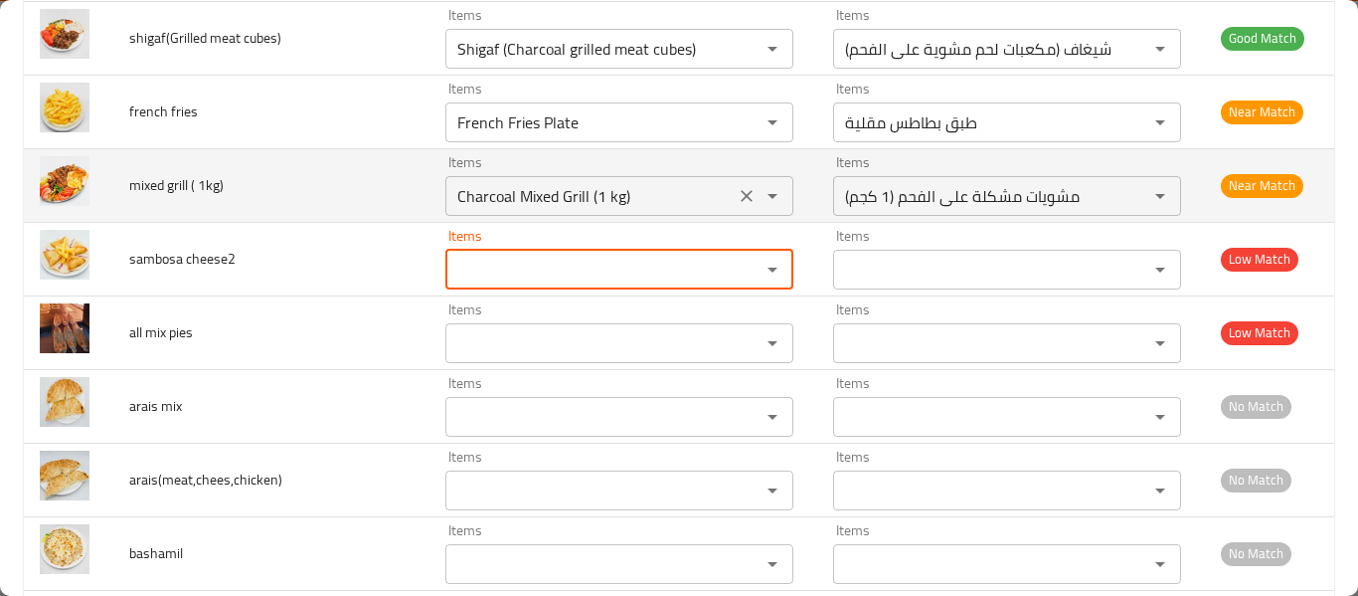
scroll to position [5346, 0]
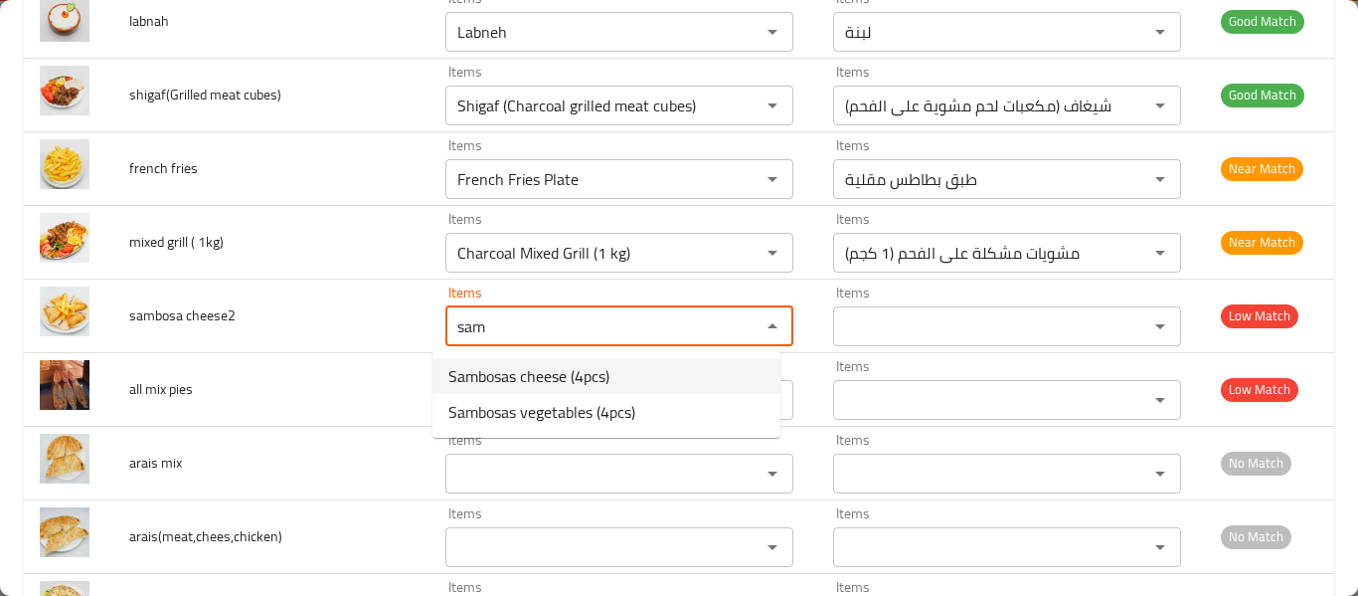
click at [576, 375] on span "Sambosas cheese (4pcs)" at bounding box center [528, 376] width 161 height 24
type cheese2 "Sambosas cheese (4pcs)"
type cheese2-ar "سمبوسة جبنة (4 قطع)"
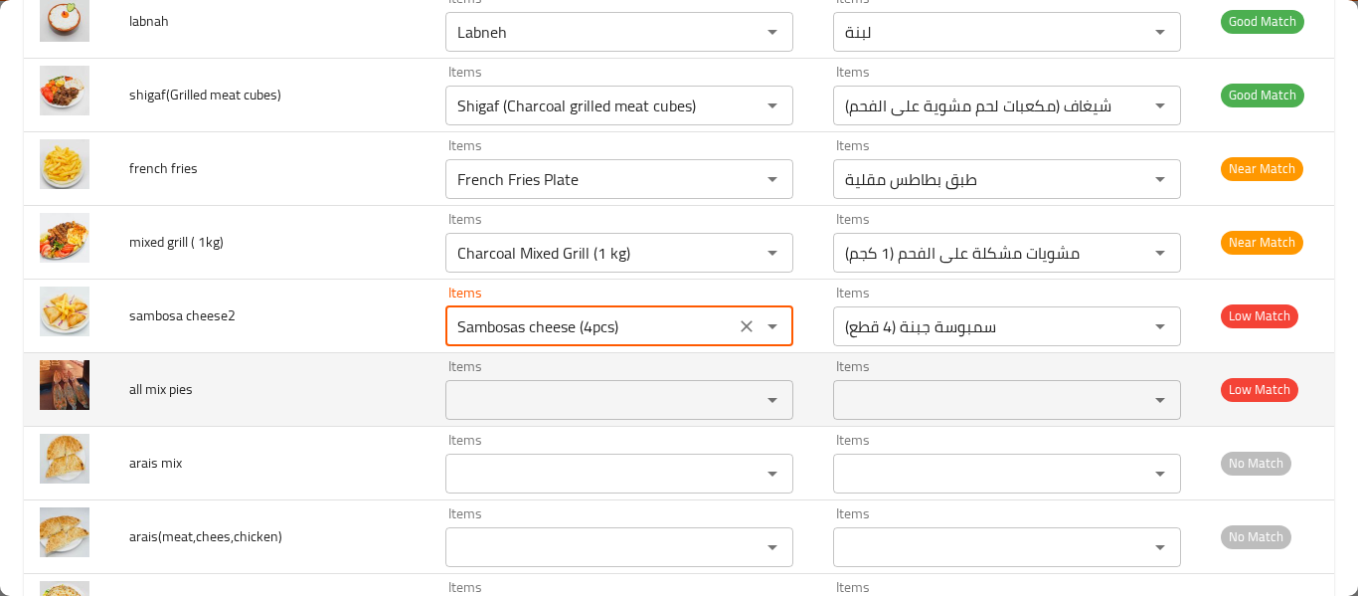
type cheese2 "Sambosas cheese (4pcs)"
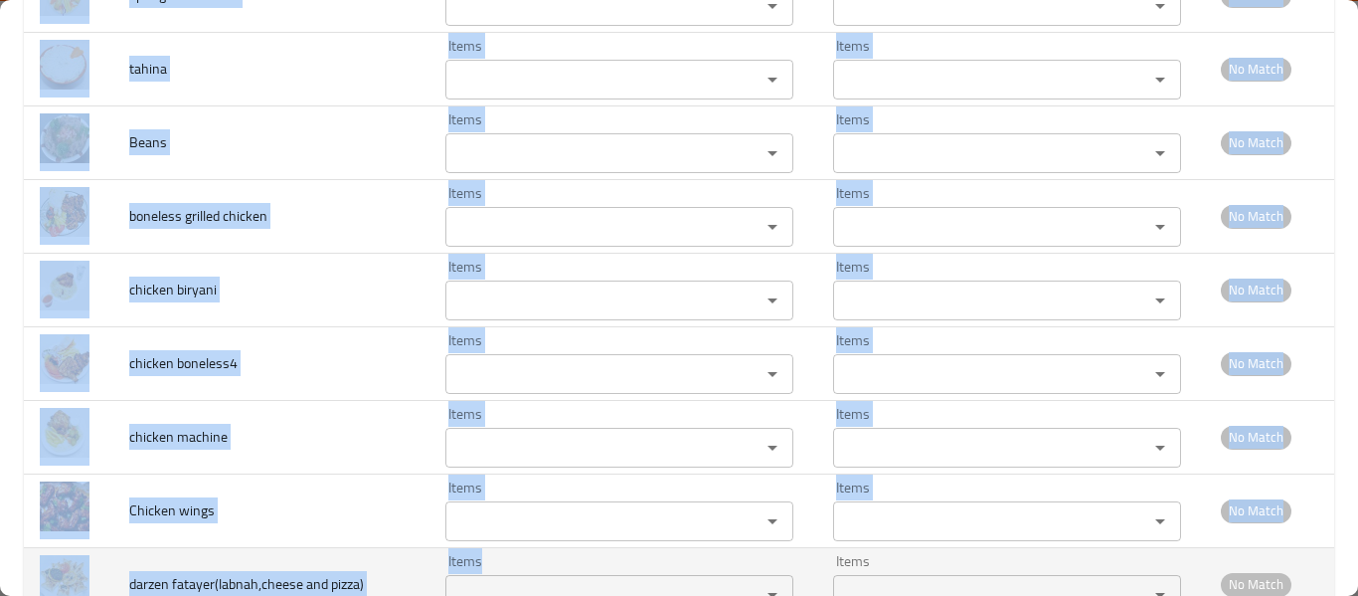
drag, startPoint x: 188, startPoint y: 412, endPoint x: 461, endPoint y: 595, distance: 329.0
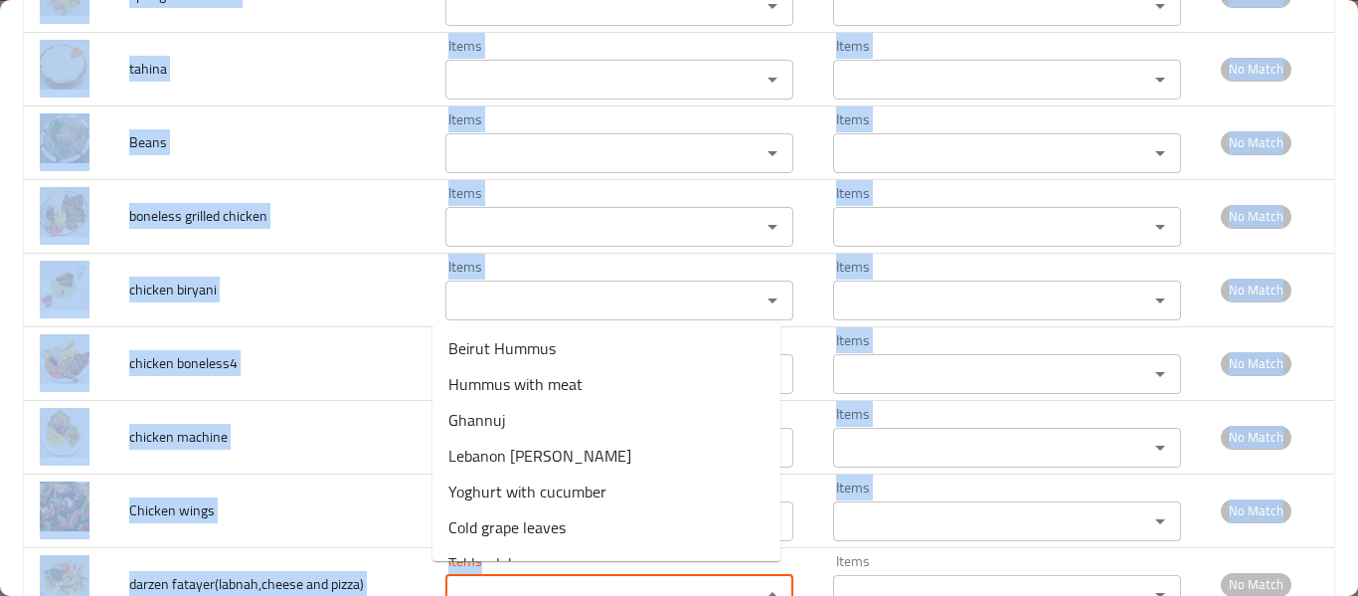
scroll to position [7442, 0]
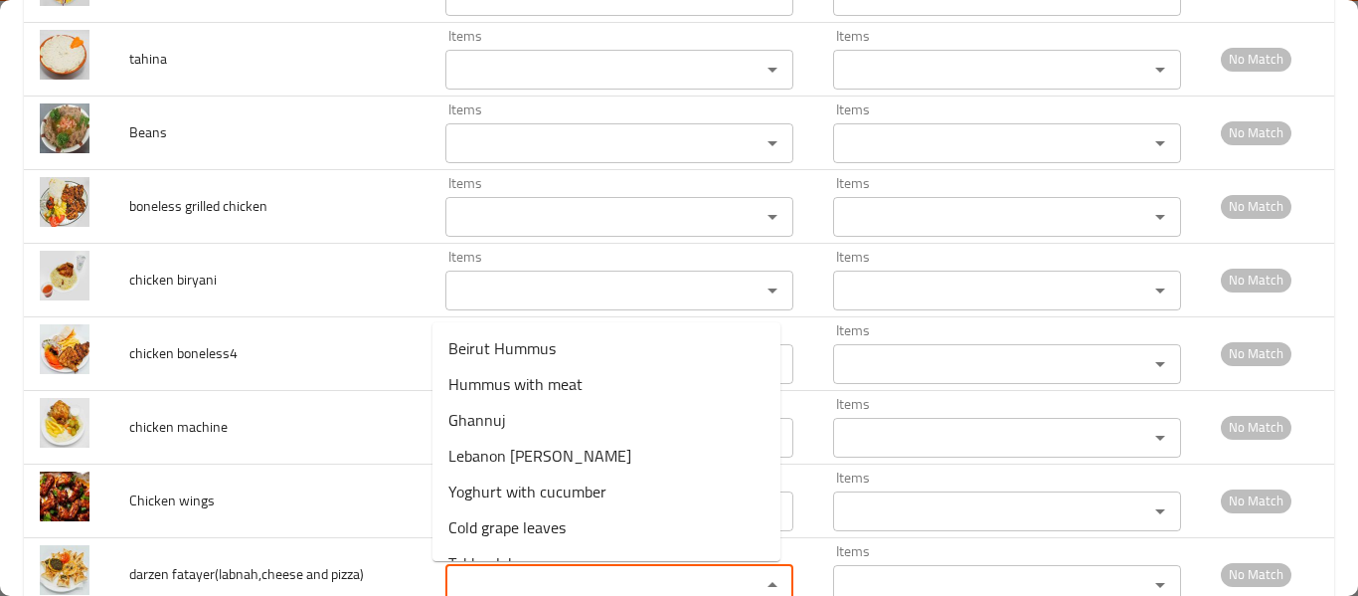
drag, startPoint x: 461, startPoint y: 595, endPoint x: 353, endPoint y: 609, distance: 109.3
click at [353, 595] on html "​ Menu-management Qatar Get Help H Edit Restaurant Branches Menus Sections Full…" at bounding box center [679, 298] width 1358 height 596
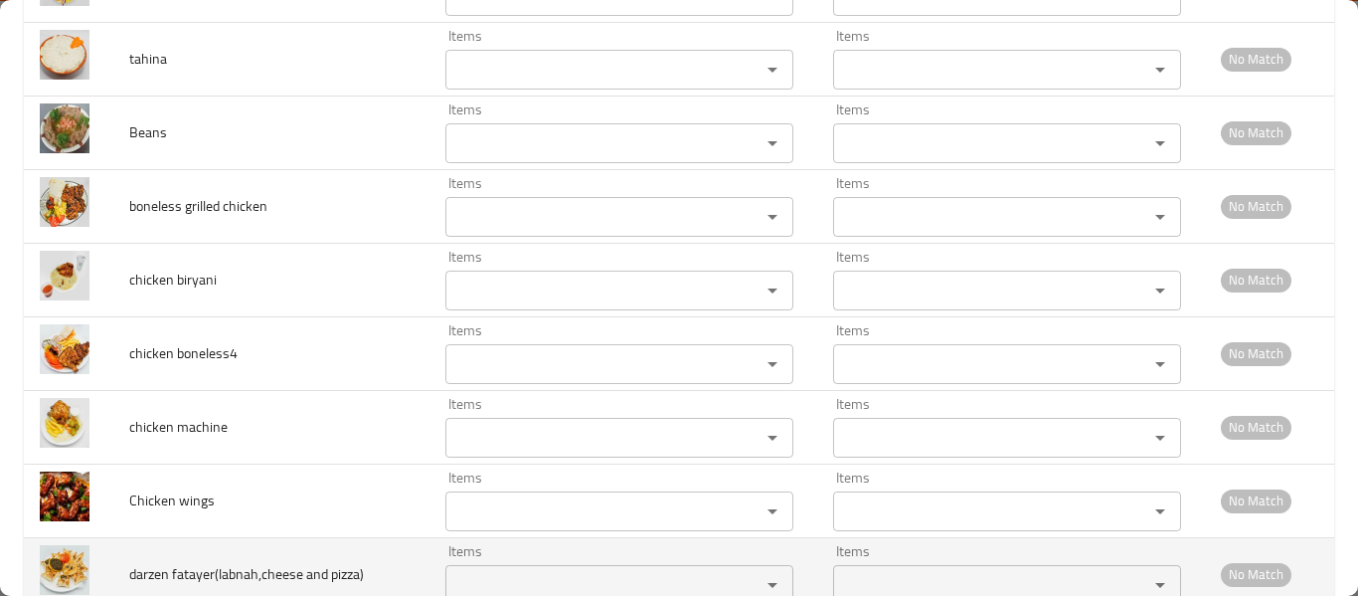
click at [284, 561] on span "darzen fatayer(labnah,cheese and pizza)" at bounding box center [246, 574] width 235 height 26
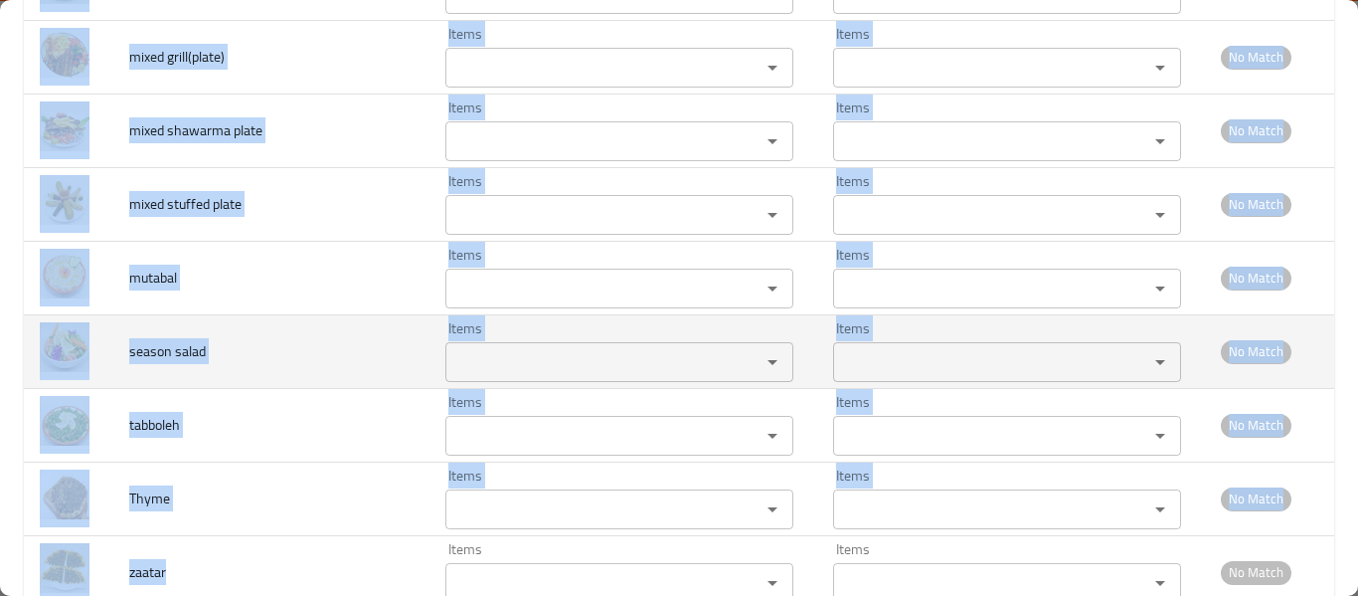
scroll to position [8528, 0]
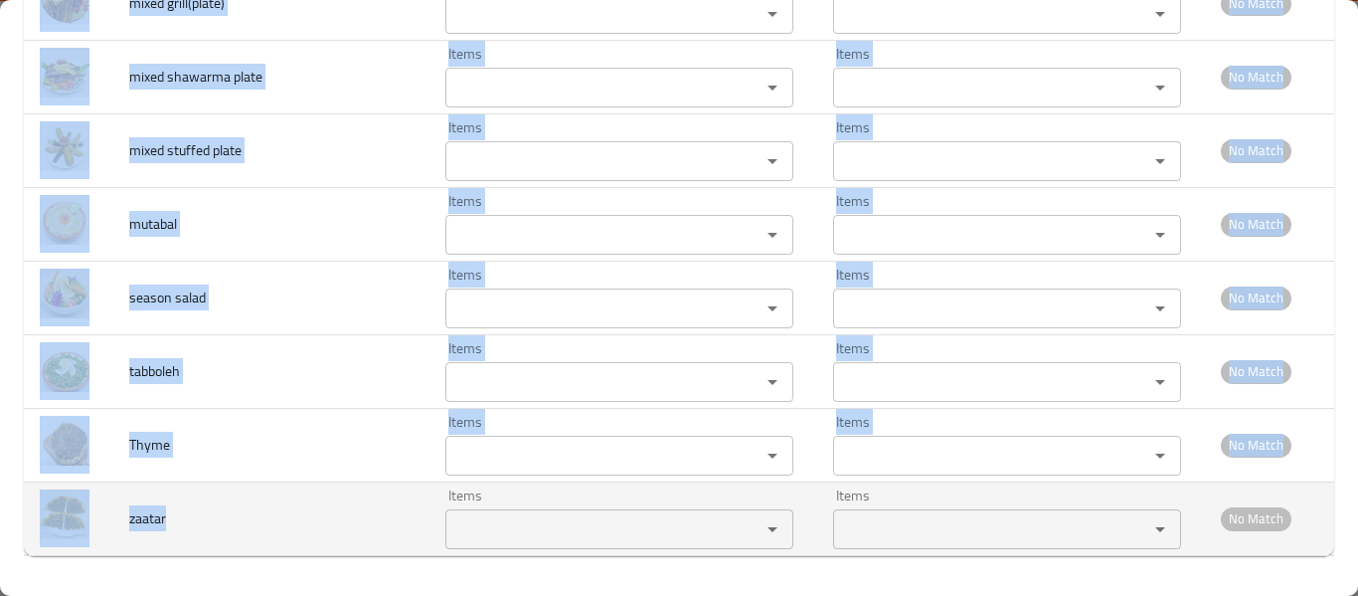
drag, startPoint x: 119, startPoint y: 149, endPoint x: 277, endPoint y: 535, distance: 417.0
copy tbody "all mix pies Items Items Items Items Low Match arais mix Items Items Items Item…"
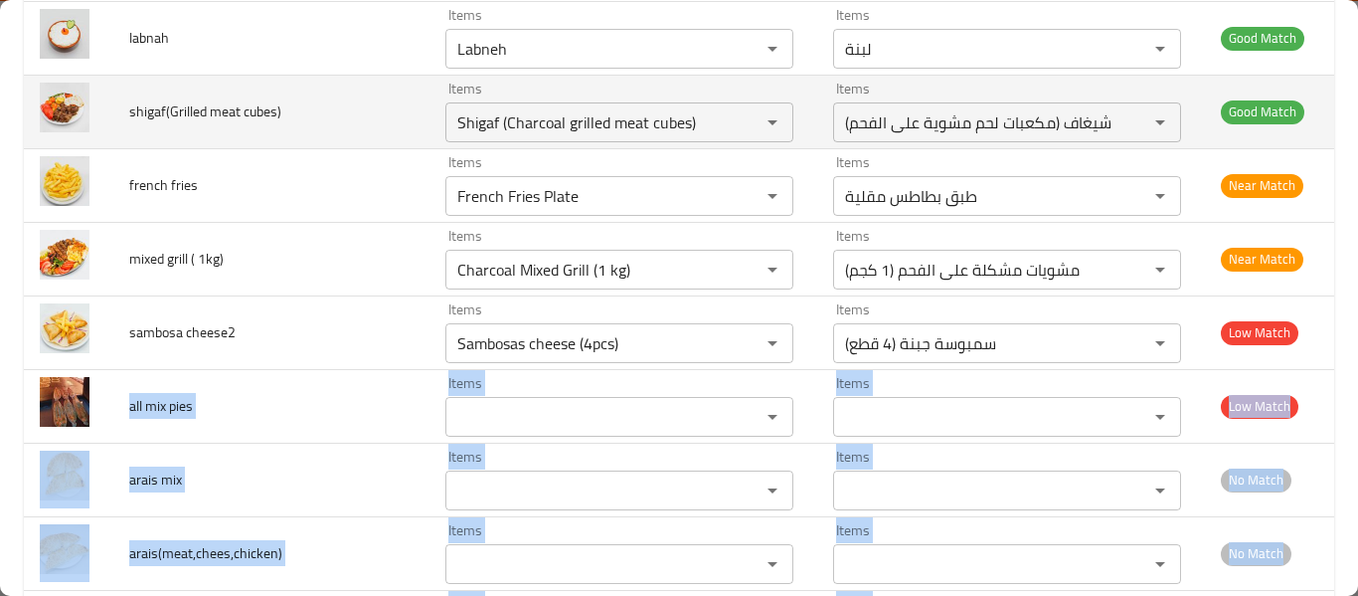
scroll to position [5346, 0]
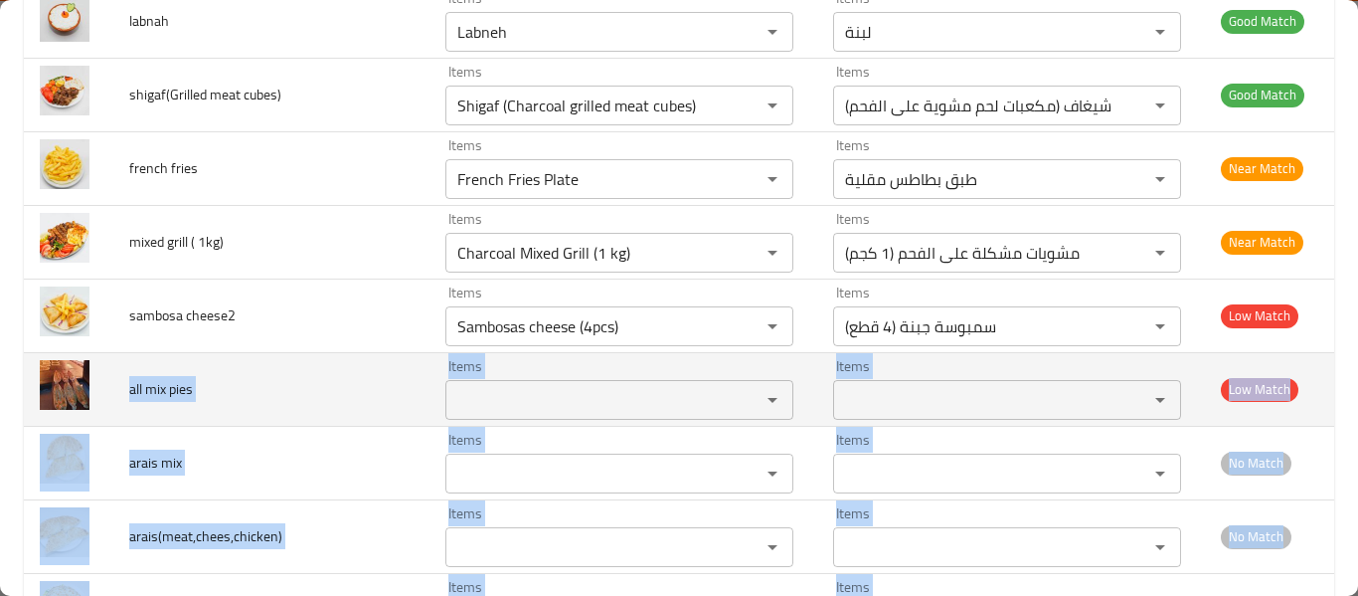
click at [228, 396] on td "all mix pies" at bounding box center [271, 389] width 316 height 74
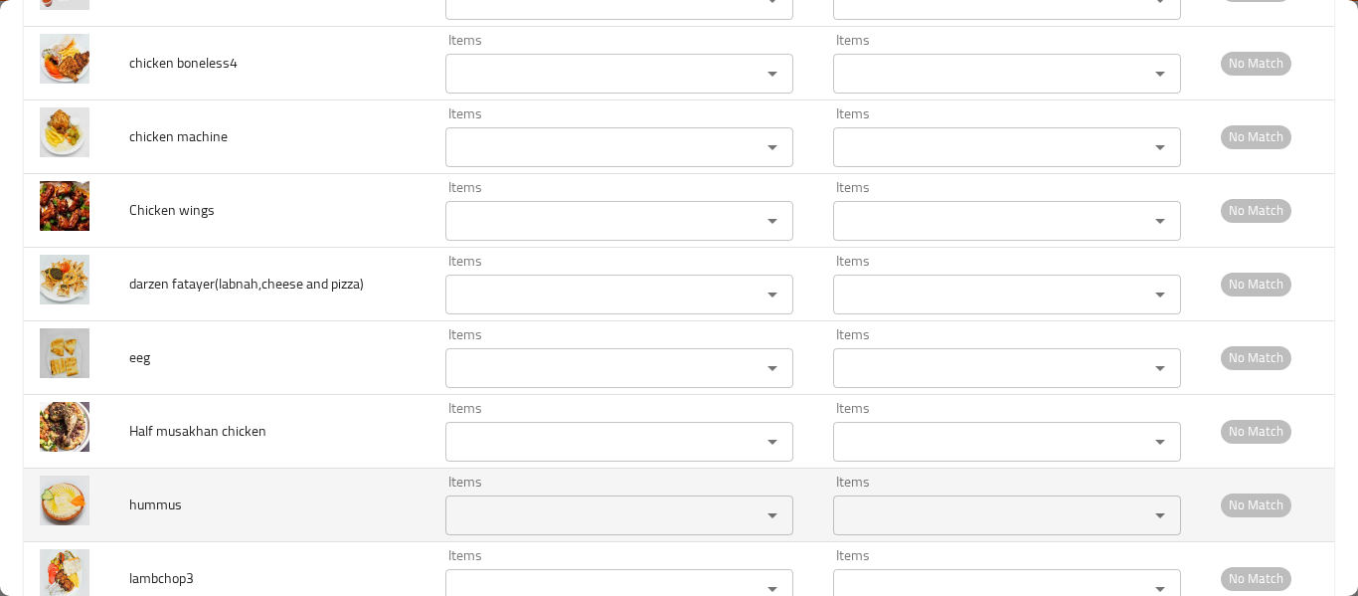
scroll to position [8528, 0]
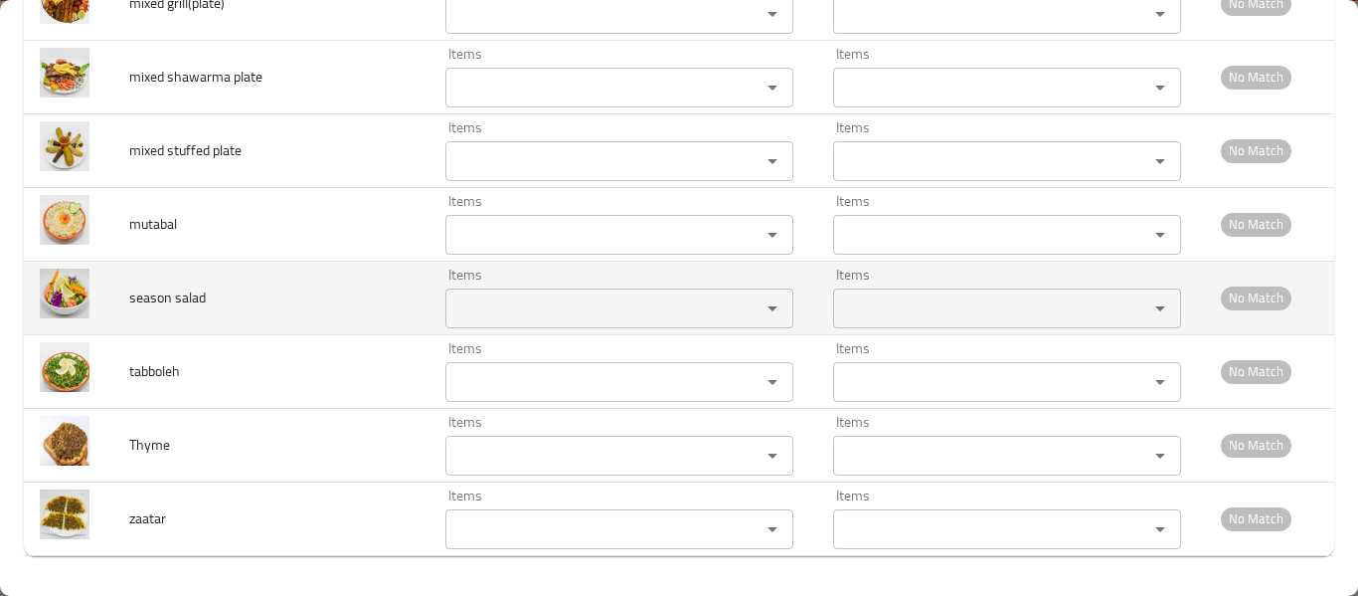
click at [490, 303] on salad "Items" at bounding box center [589, 308] width 277 height 28
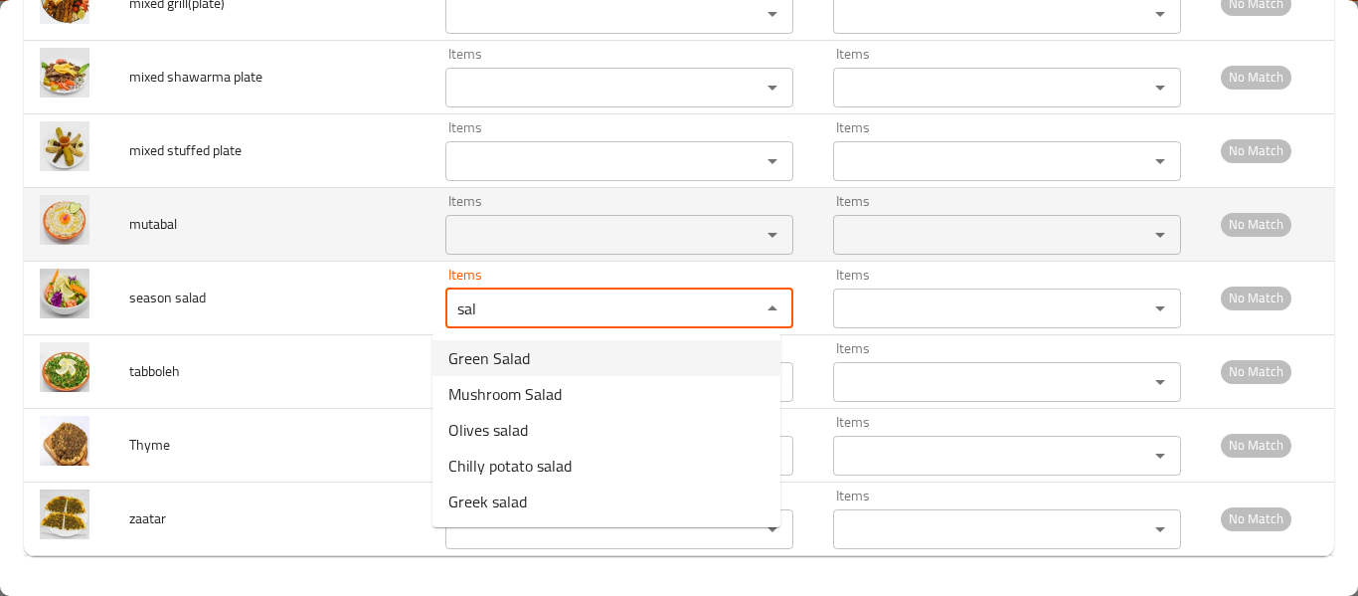
type salad "sal"
click at [478, 243] on input "Items" at bounding box center [589, 235] width 277 height 28
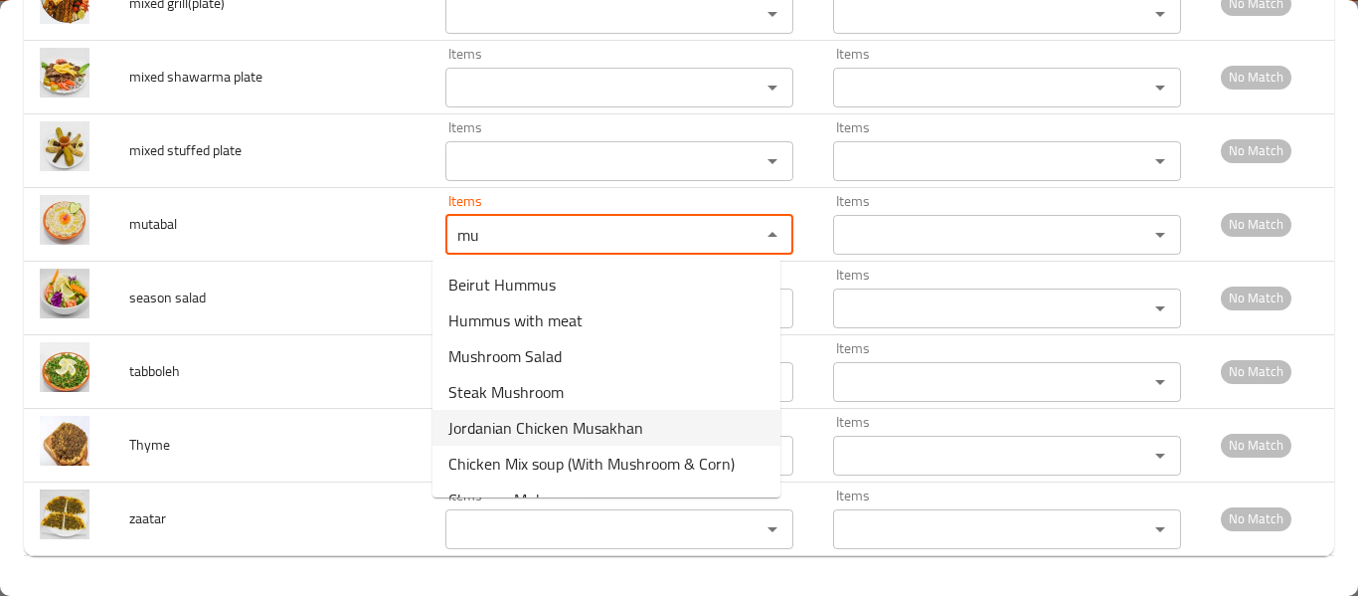
scroll to position [64, 0]
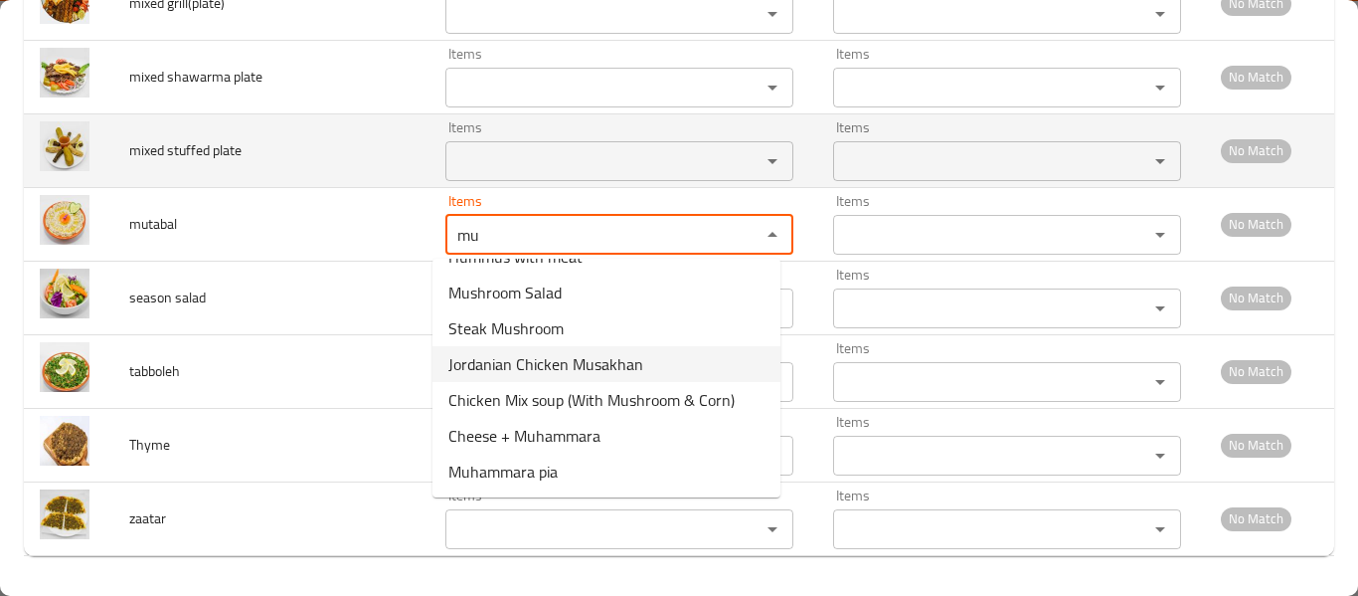
type input "mu"
click at [579, 161] on plate "Items" at bounding box center [589, 161] width 277 height 28
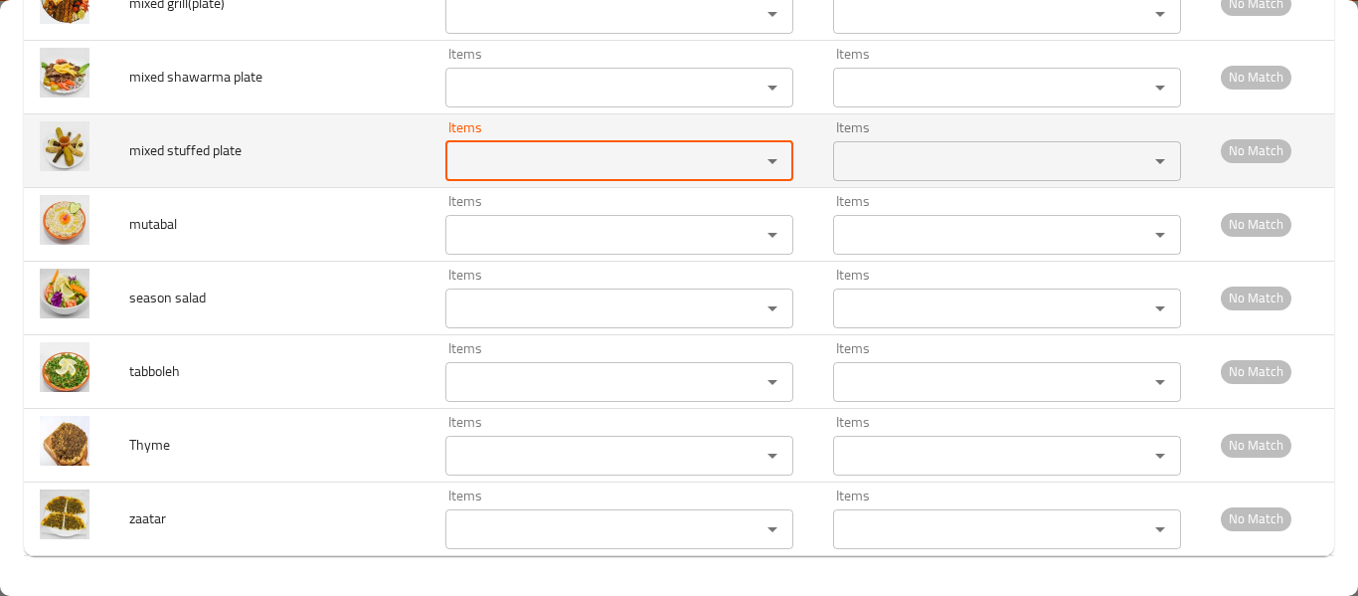
type plate "s"
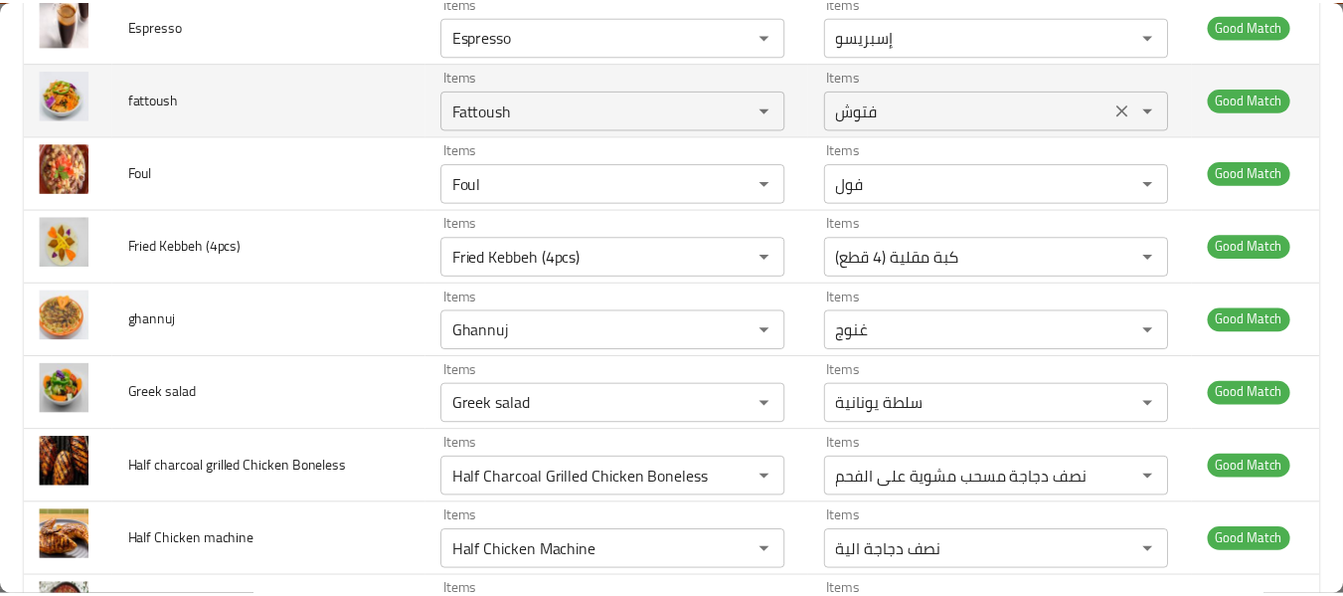
scroll to position [0, 0]
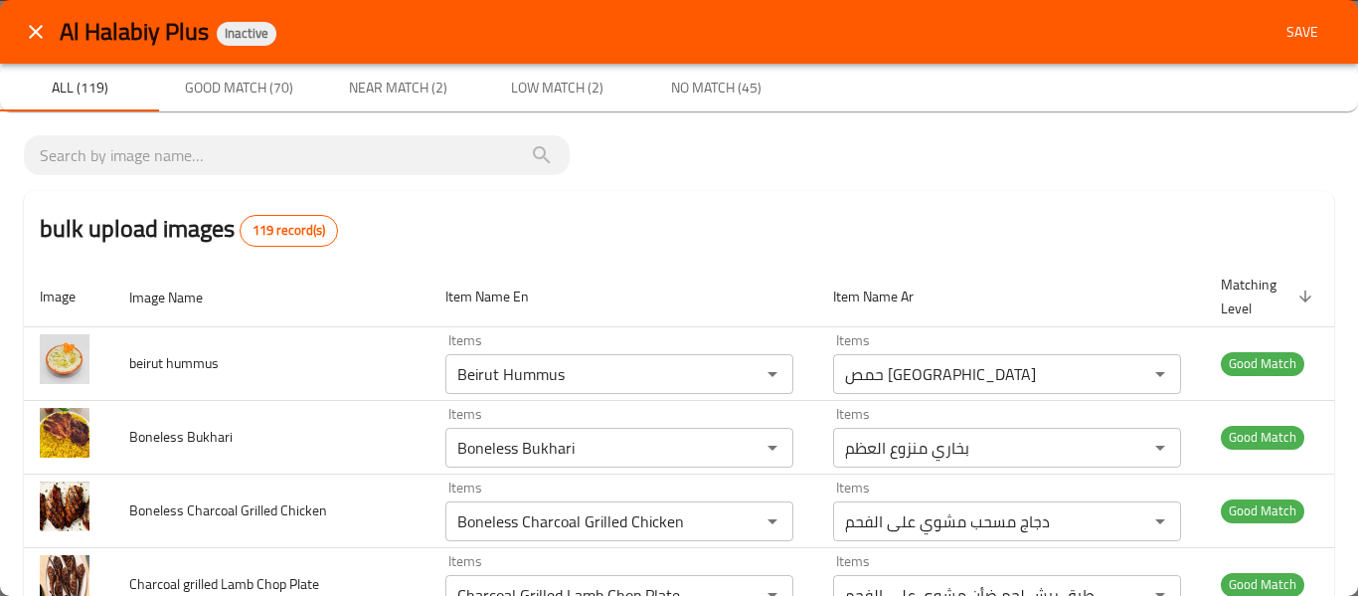
type plate "mah"
click at [1279, 35] on span "Save" at bounding box center [1303, 32] width 48 height 25
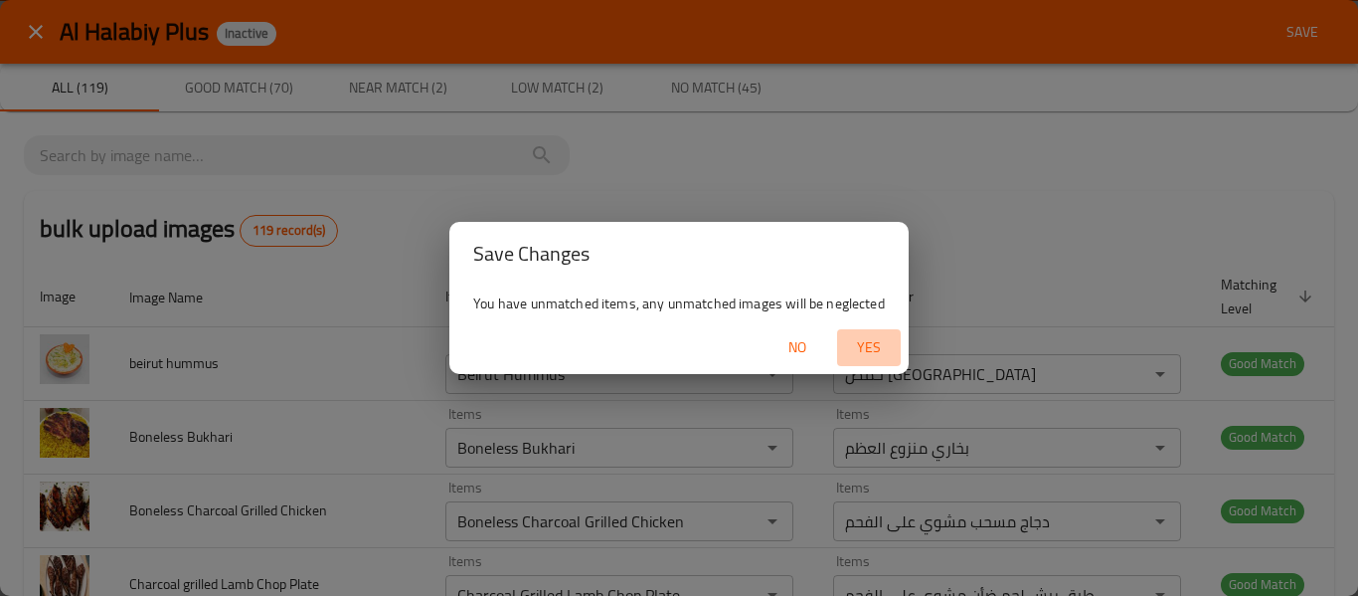
click at [862, 350] on span "Yes" at bounding box center [869, 347] width 48 height 25
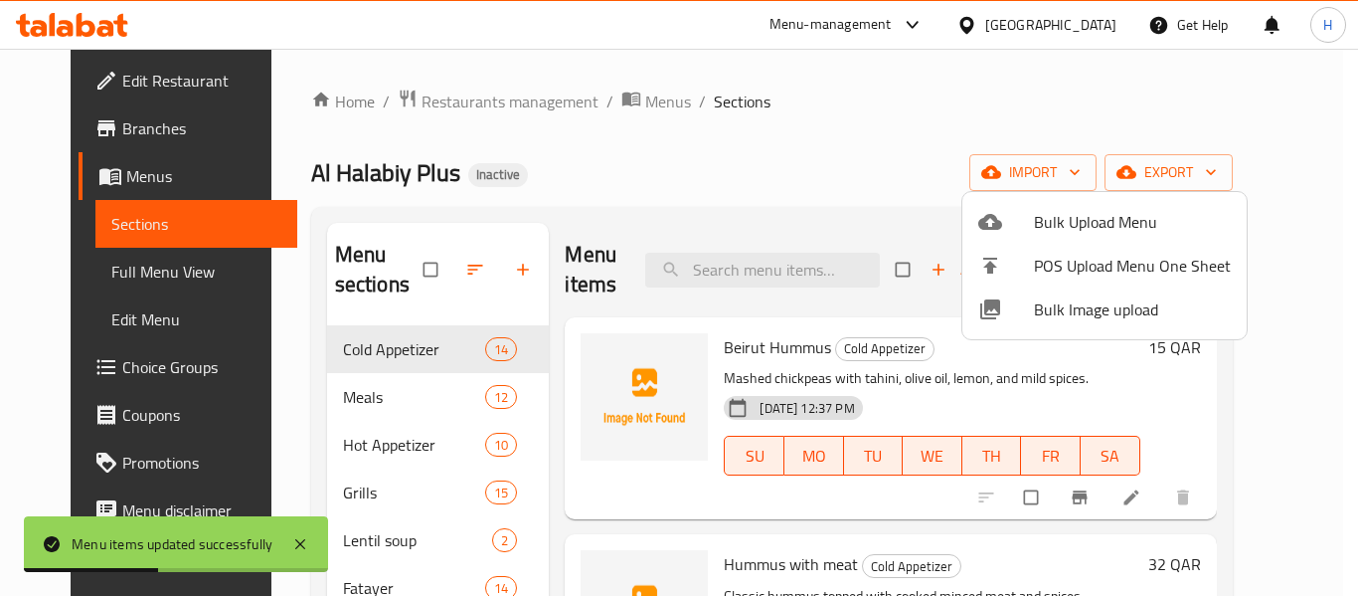
click at [113, 278] on div at bounding box center [679, 298] width 1358 height 596
click at [113, 278] on span "Full Menu View" at bounding box center [196, 272] width 170 height 24
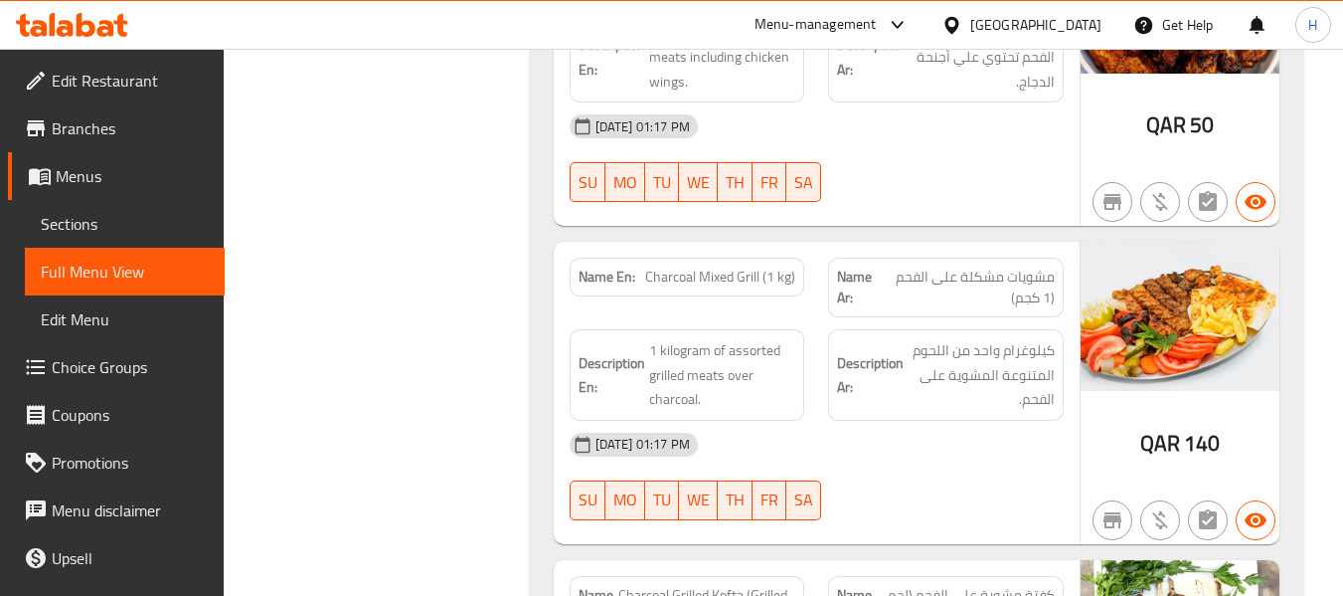
scroll to position [14054, 0]
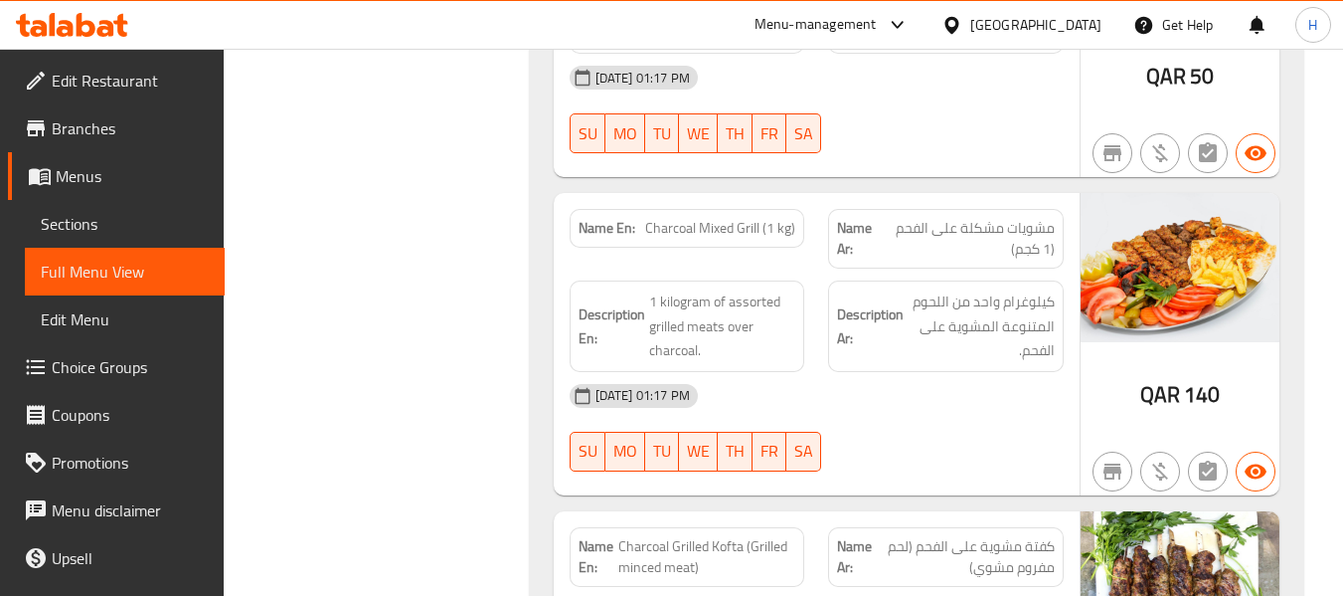
click at [688, 218] on span "Charcoal Mixed Grill (1 kg)" at bounding box center [720, 228] width 150 height 21
copy span "Charcoal Mixed Grill (1 kg)"
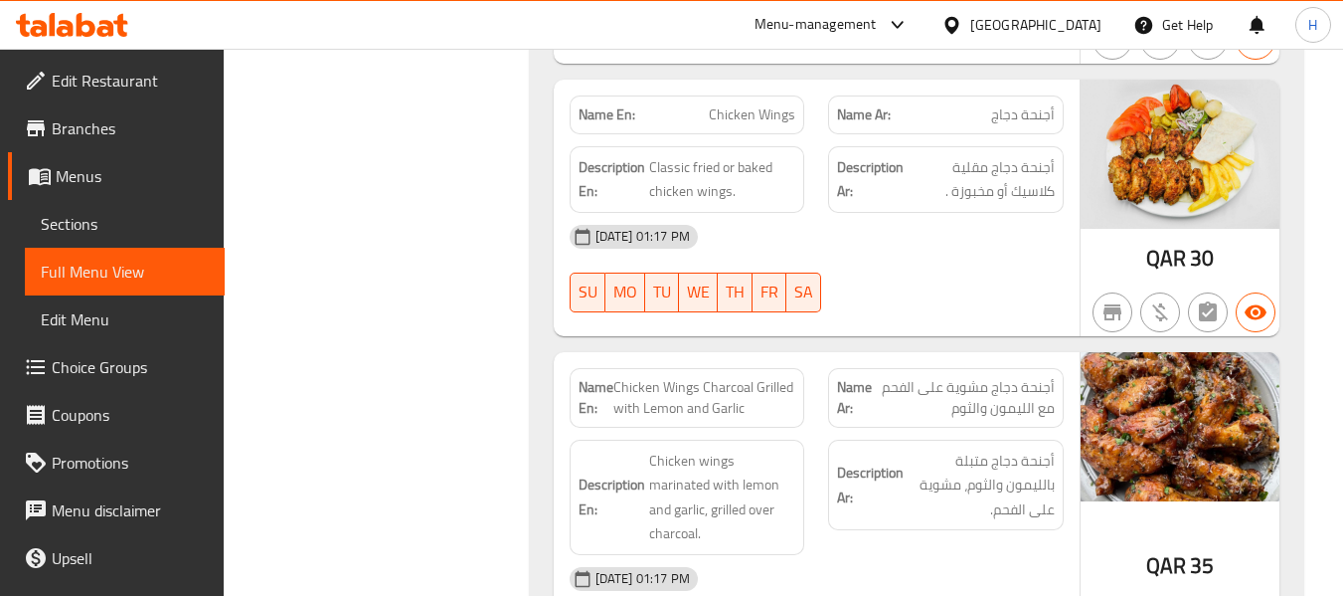
scroll to position [16176, 0]
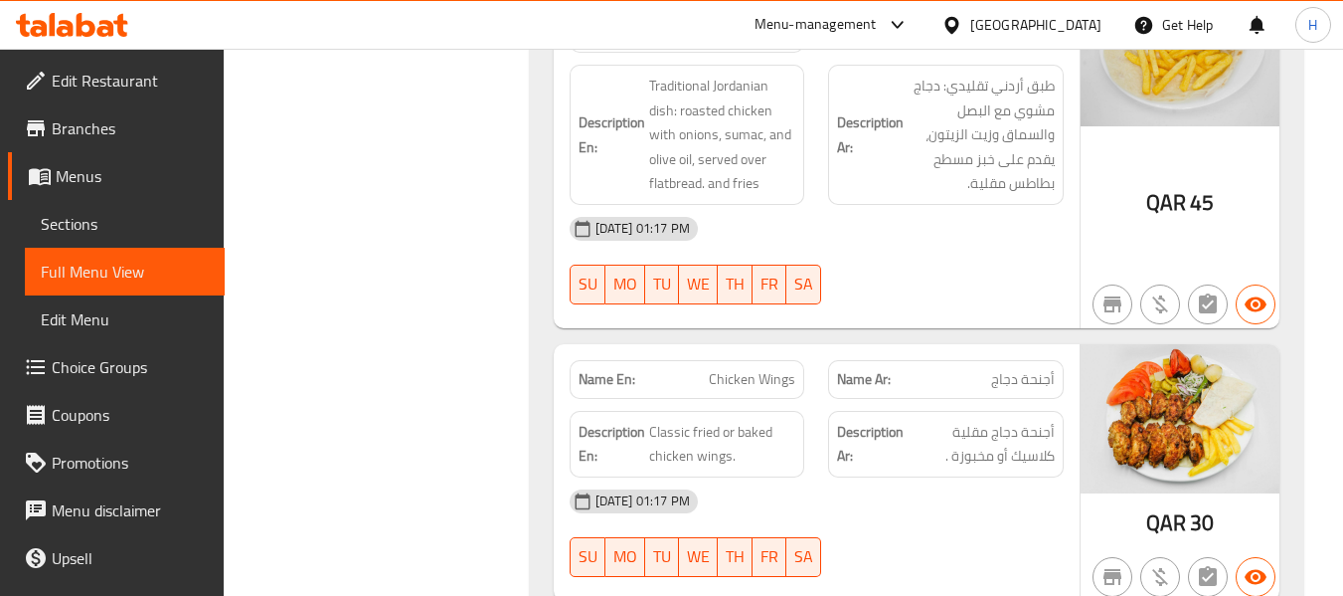
click at [767, 369] on span "Chicken Wings" at bounding box center [752, 379] width 87 height 21
copy span "Chicken Wings"
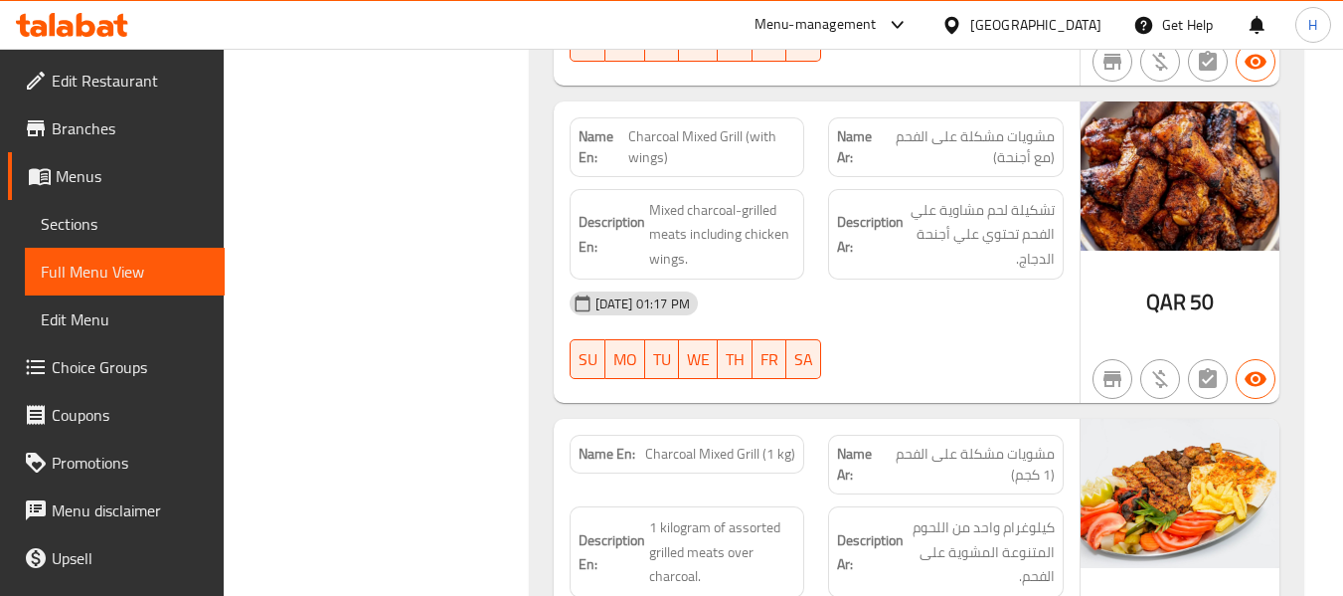
scroll to position [13789, 0]
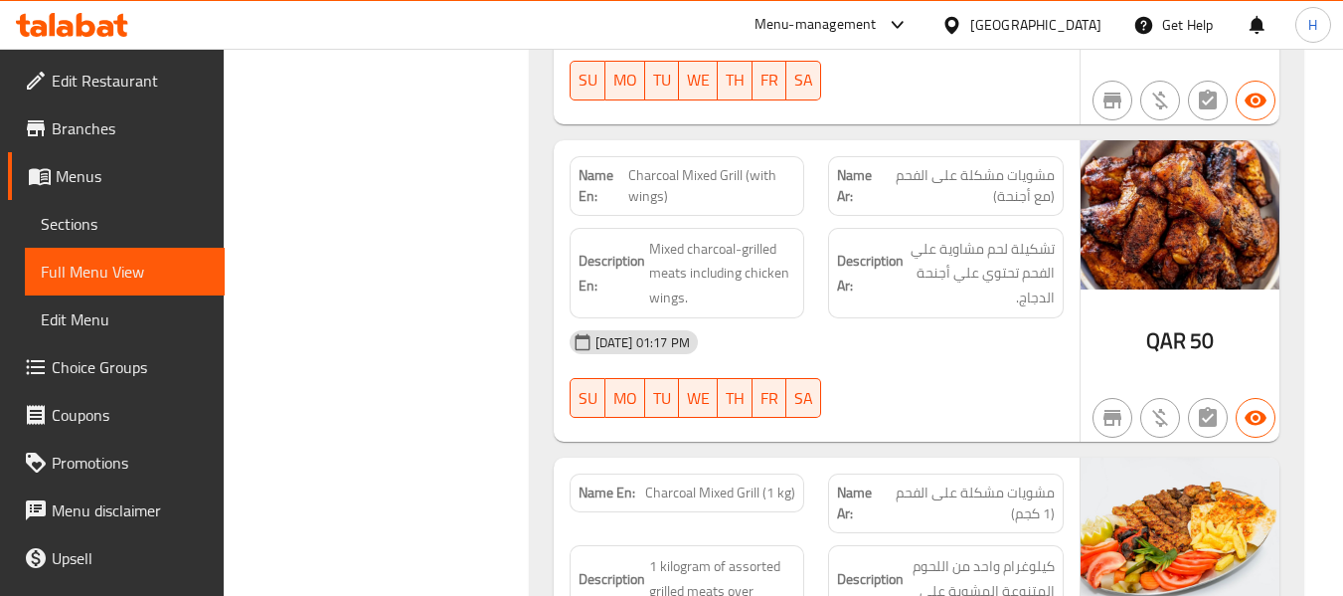
click at [671, 482] on span "Charcoal Mixed Grill (1 kg)" at bounding box center [720, 492] width 150 height 21
copy span "Charcoal Mixed Grill (1 kg)"
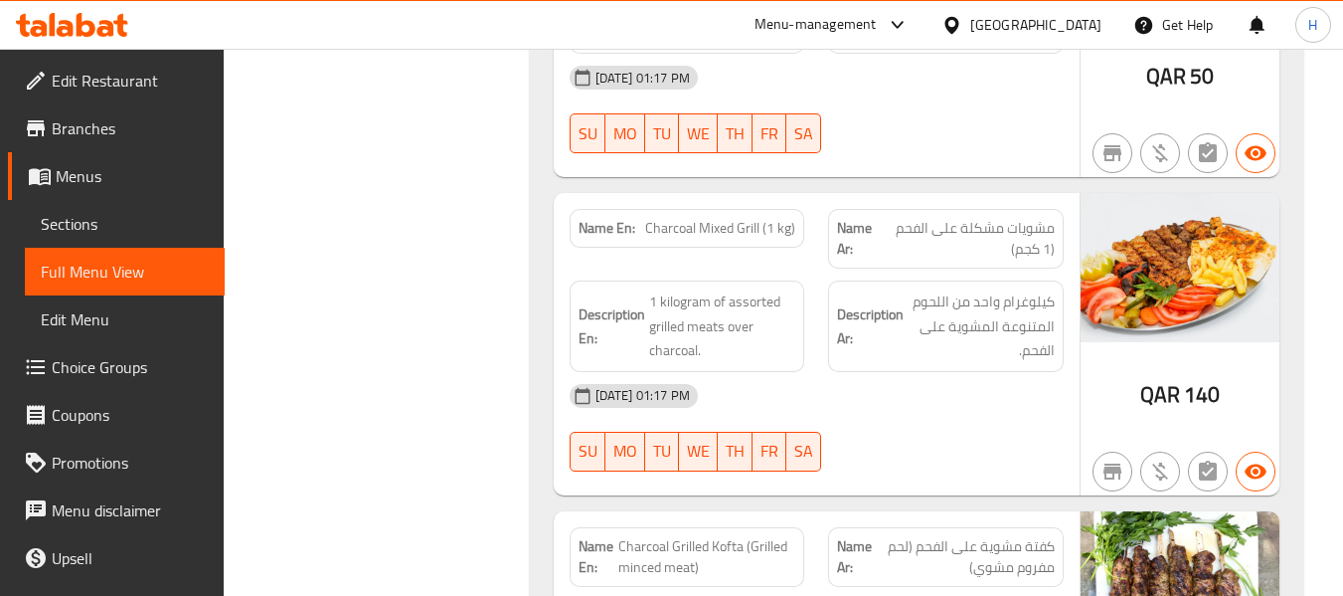
click at [948, 372] on div "07-09-2025 01:17 PM SU MO TU WE TH FR SA" at bounding box center [817, 427] width 518 height 111
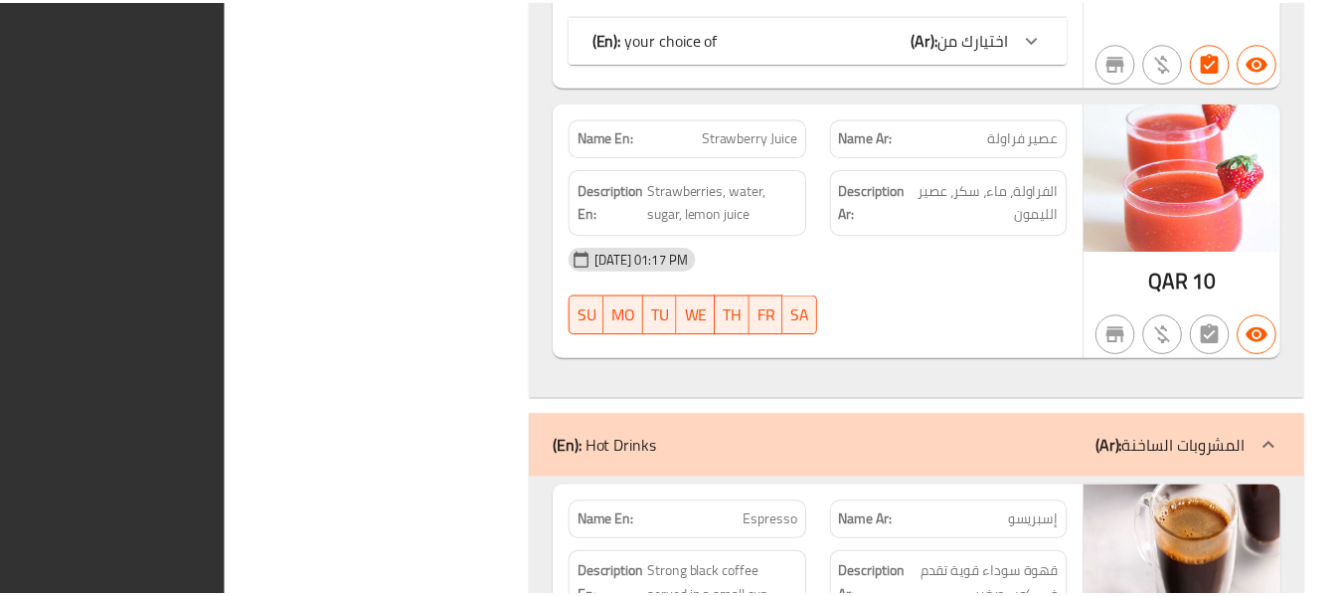
scroll to position [23883, 0]
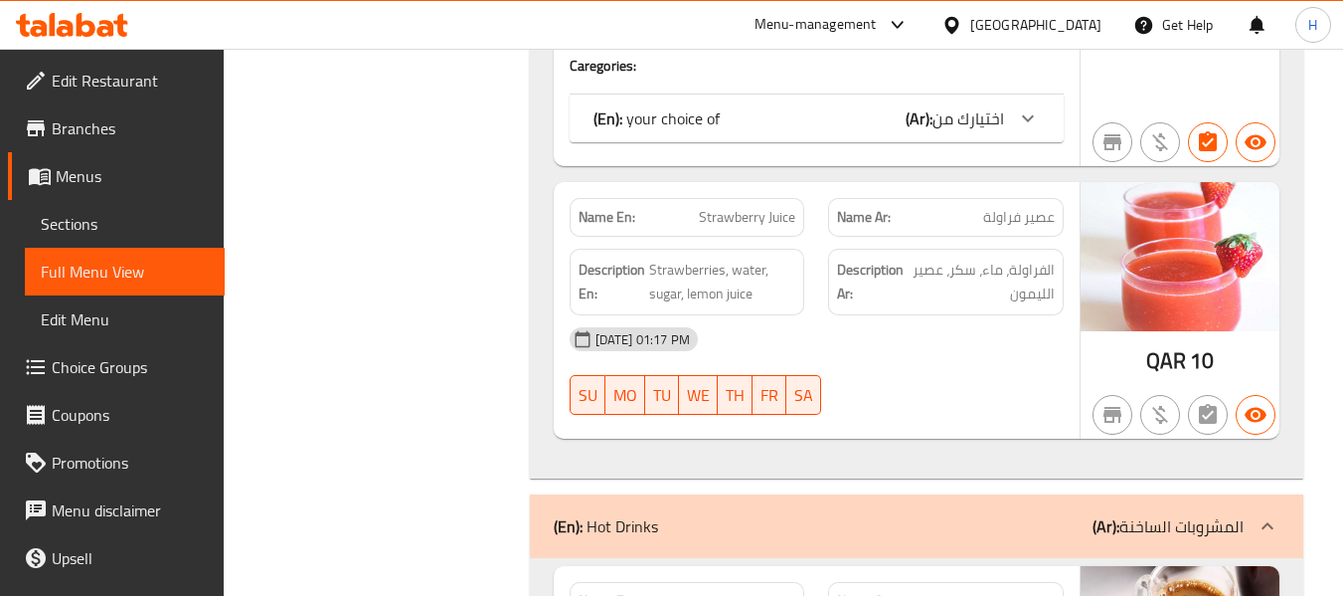
click at [142, 75] on span "Edit Restaurant" at bounding box center [130, 81] width 157 height 24
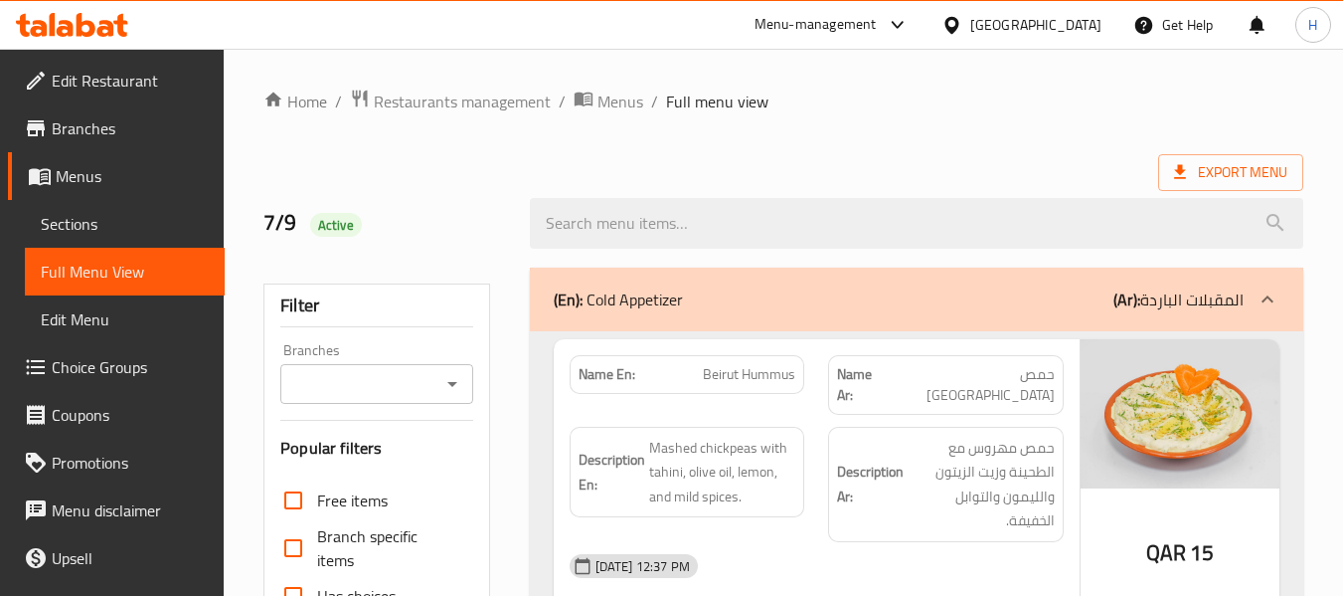
click at [86, 220] on span "Sections" at bounding box center [125, 224] width 168 height 24
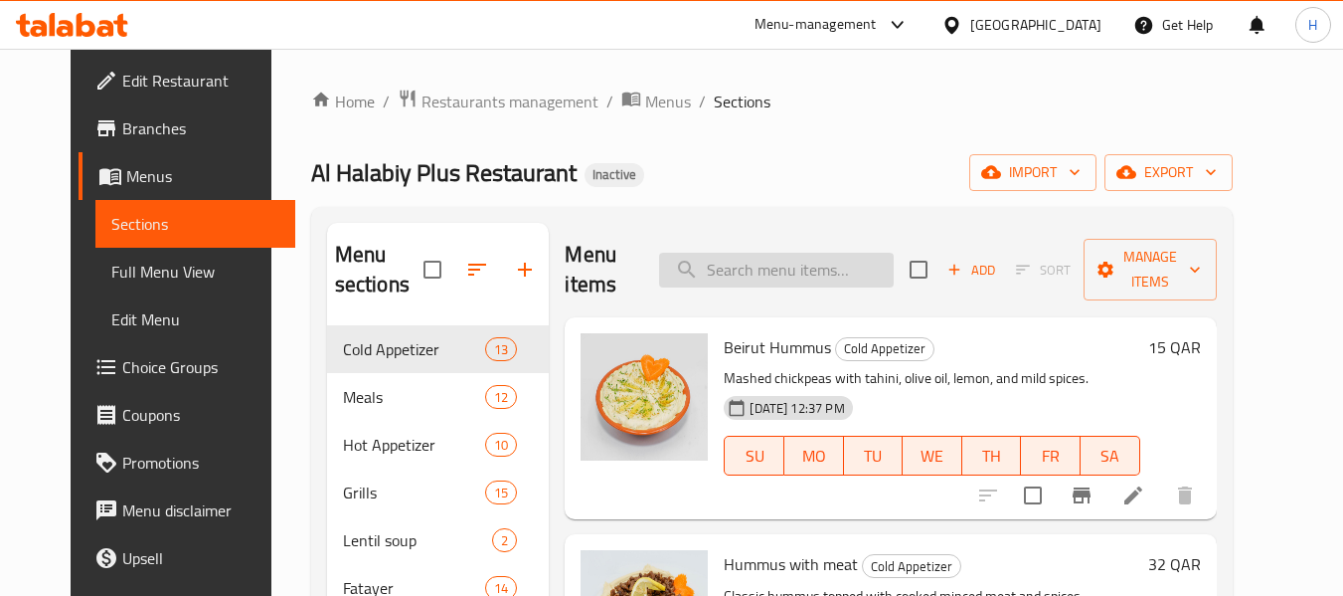
click at [818, 260] on input "search" at bounding box center [776, 270] width 235 height 35
paste input "Charcoal Mixed Grill (1 kg)"
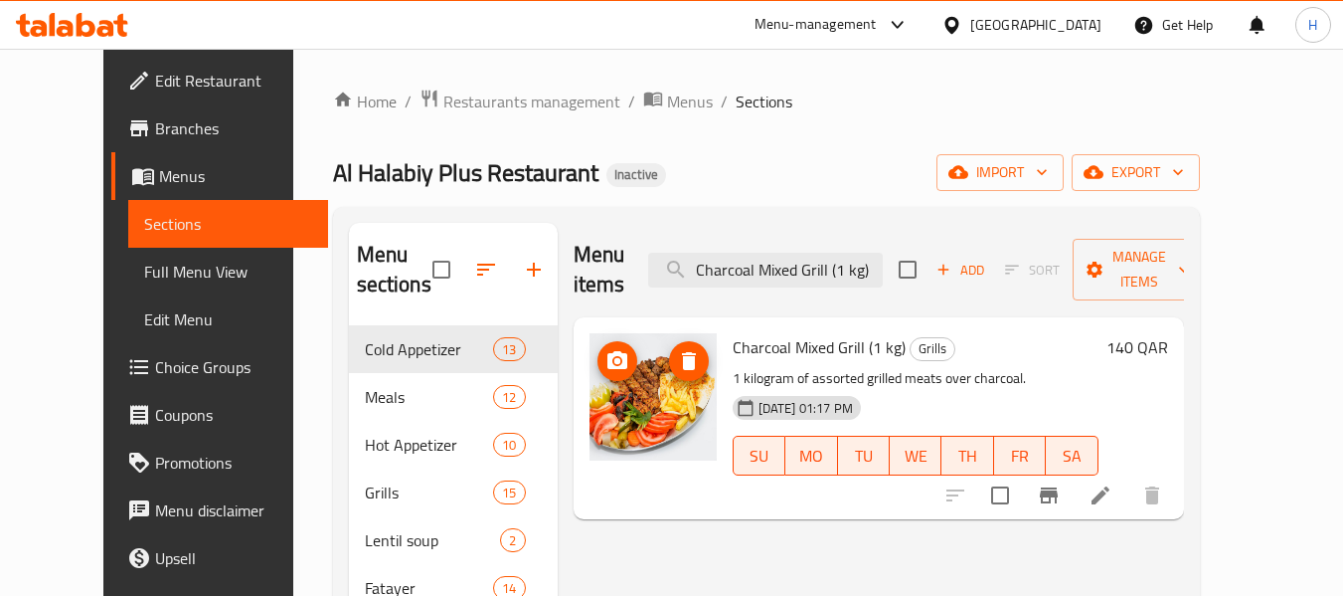
drag, startPoint x: 587, startPoint y: 399, endPoint x: 581, endPoint y: 368, distance: 31.4
click at [589, 371] on div "Menu items Charcoal Mixed Grill (1 kg) Add Sort Manage items Charcoal Mixed Gri…" at bounding box center [871, 521] width 626 height 596
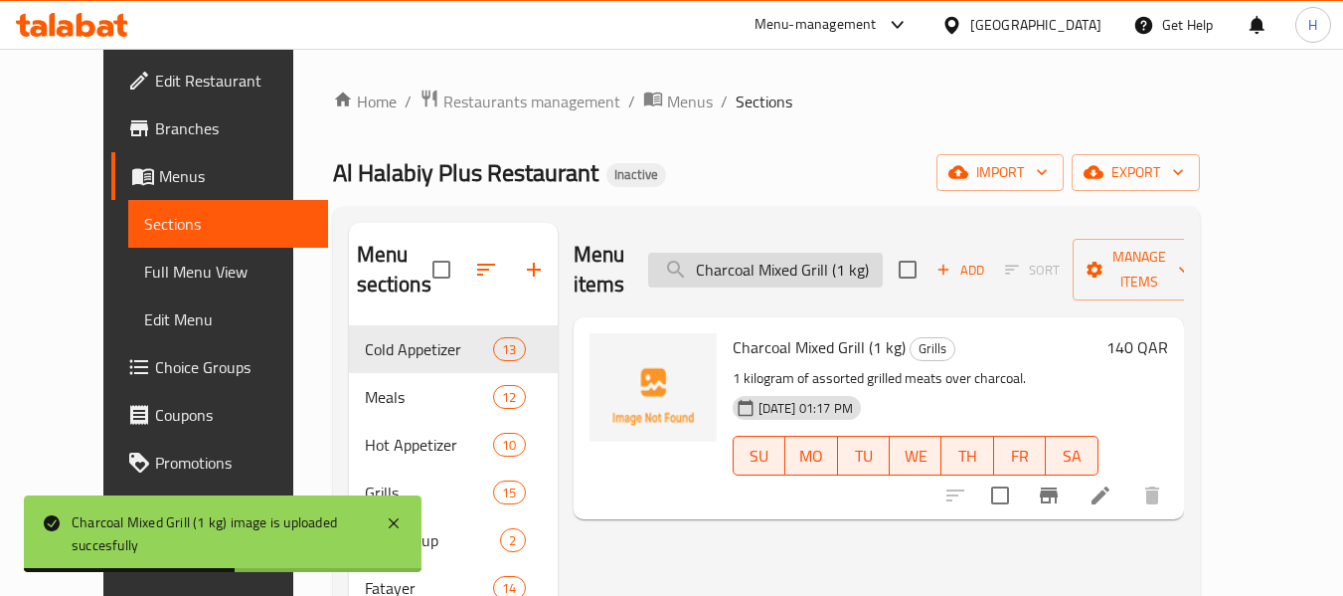
click at [785, 253] on input "Charcoal Mixed Grill (1 kg)" at bounding box center [765, 270] width 235 height 35
paste input "icken Wings"
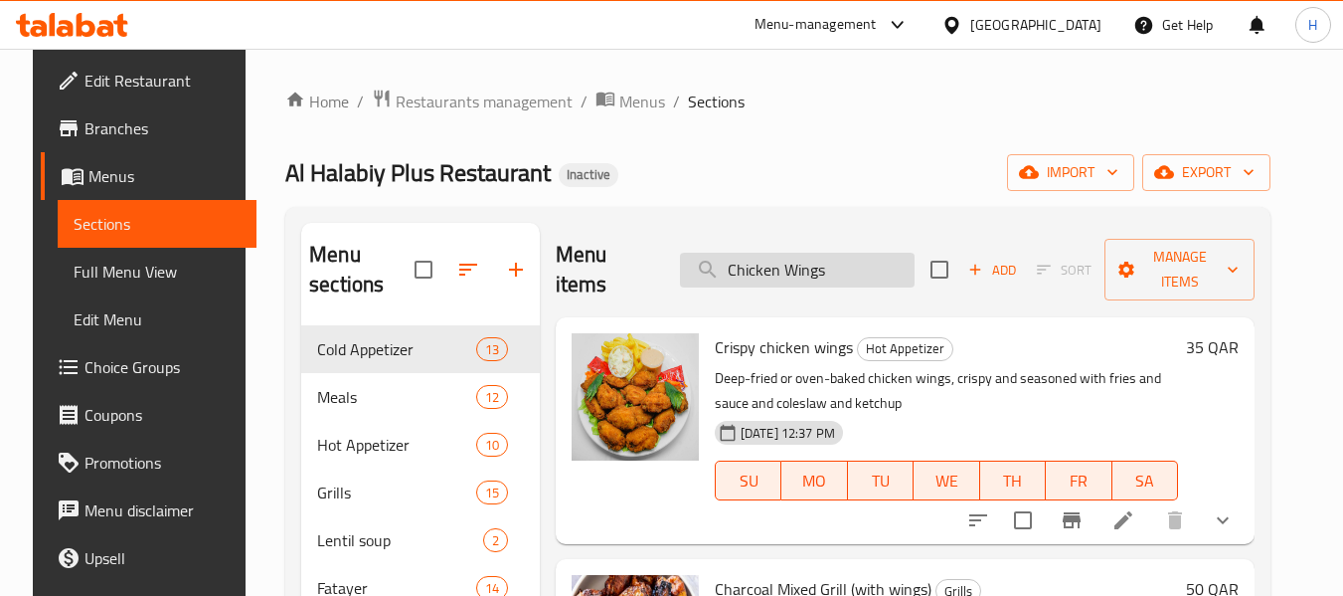
click at [815, 270] on input "Chicken Wings" at bounding box center [797, 270] width 235 height 35
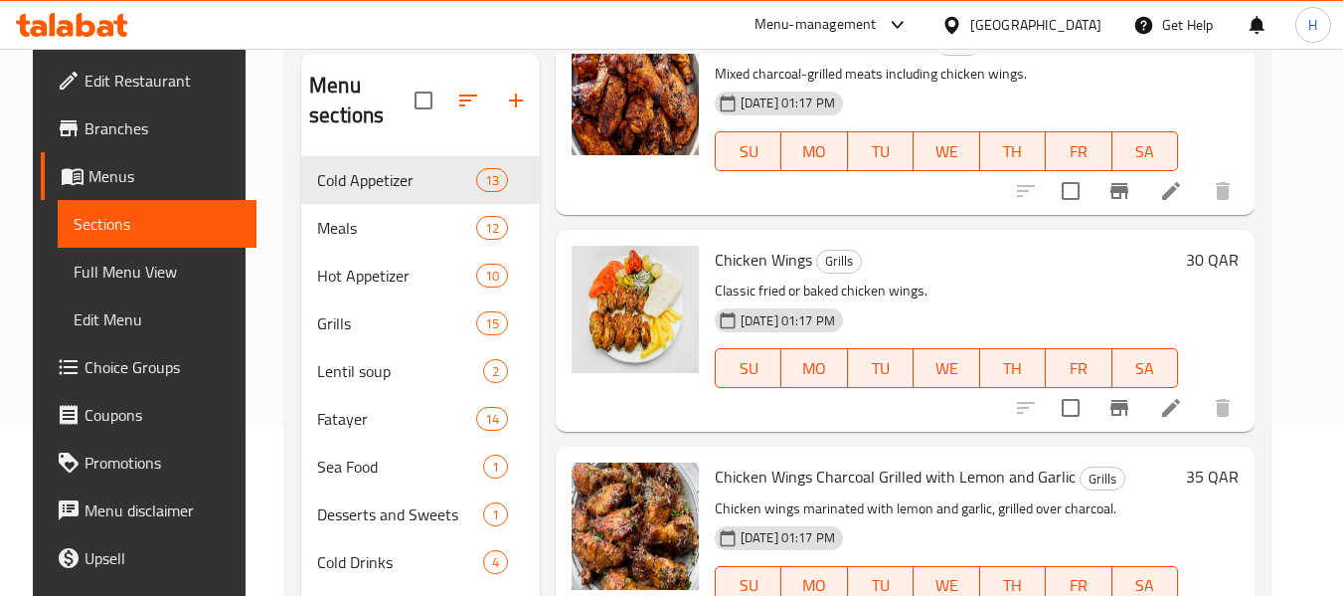
scroll to position [278, 0]
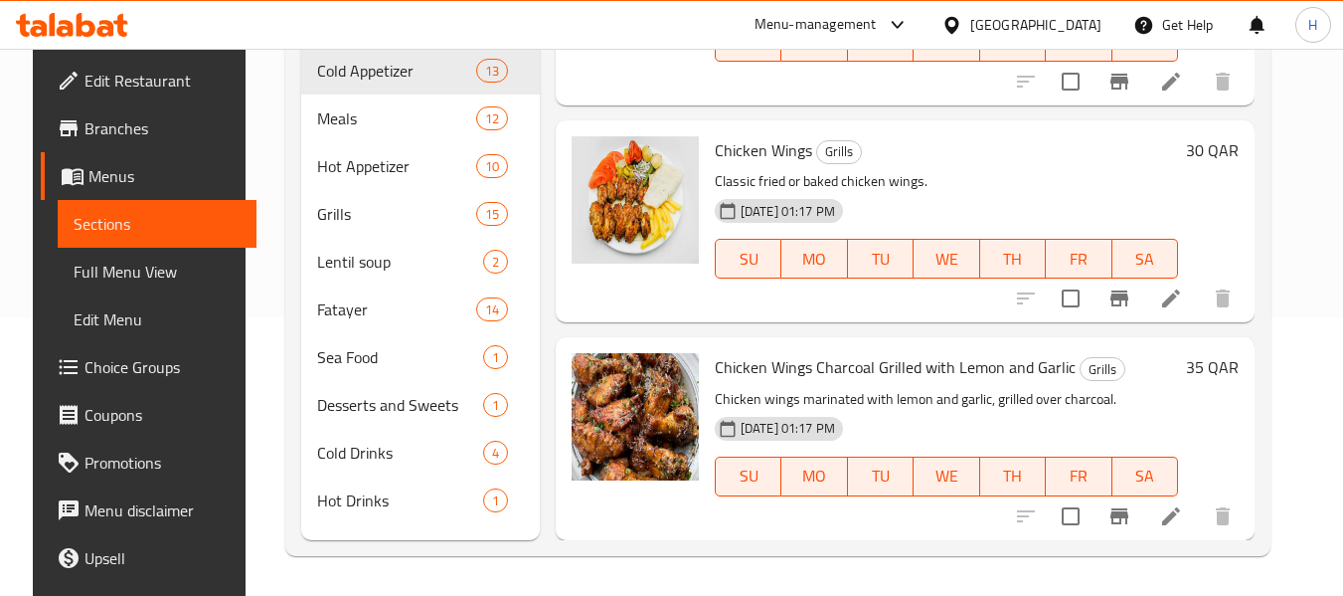
type input "Chicken Wings"
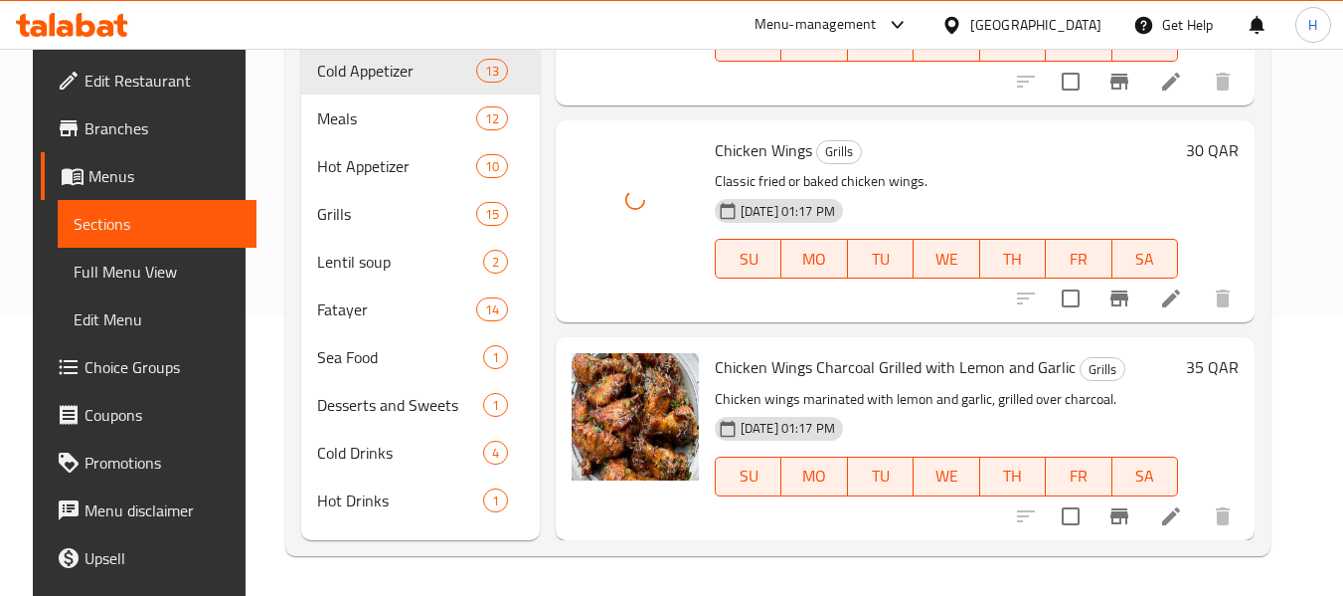
click at [742, 163] on span "Chicken Wings" at bounding box center [763, 150] width 97 height 30
copy h6 "Chicken Wings"
